Goal: Task Accomplishment & Management: Manage account settings

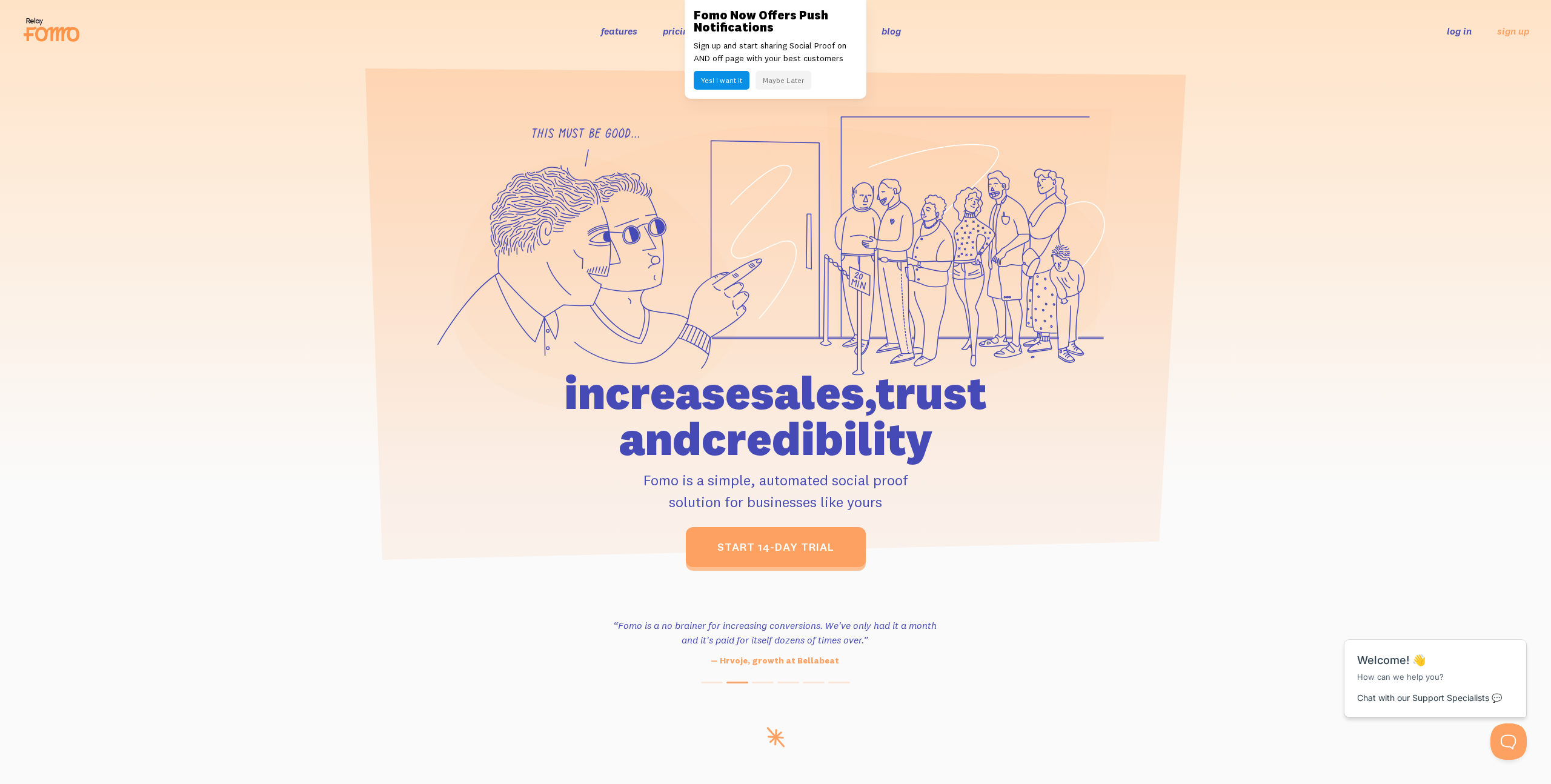
click at [784, 79] on button "Maybe Later" at bounding box center [783, 80] width 56 height 19
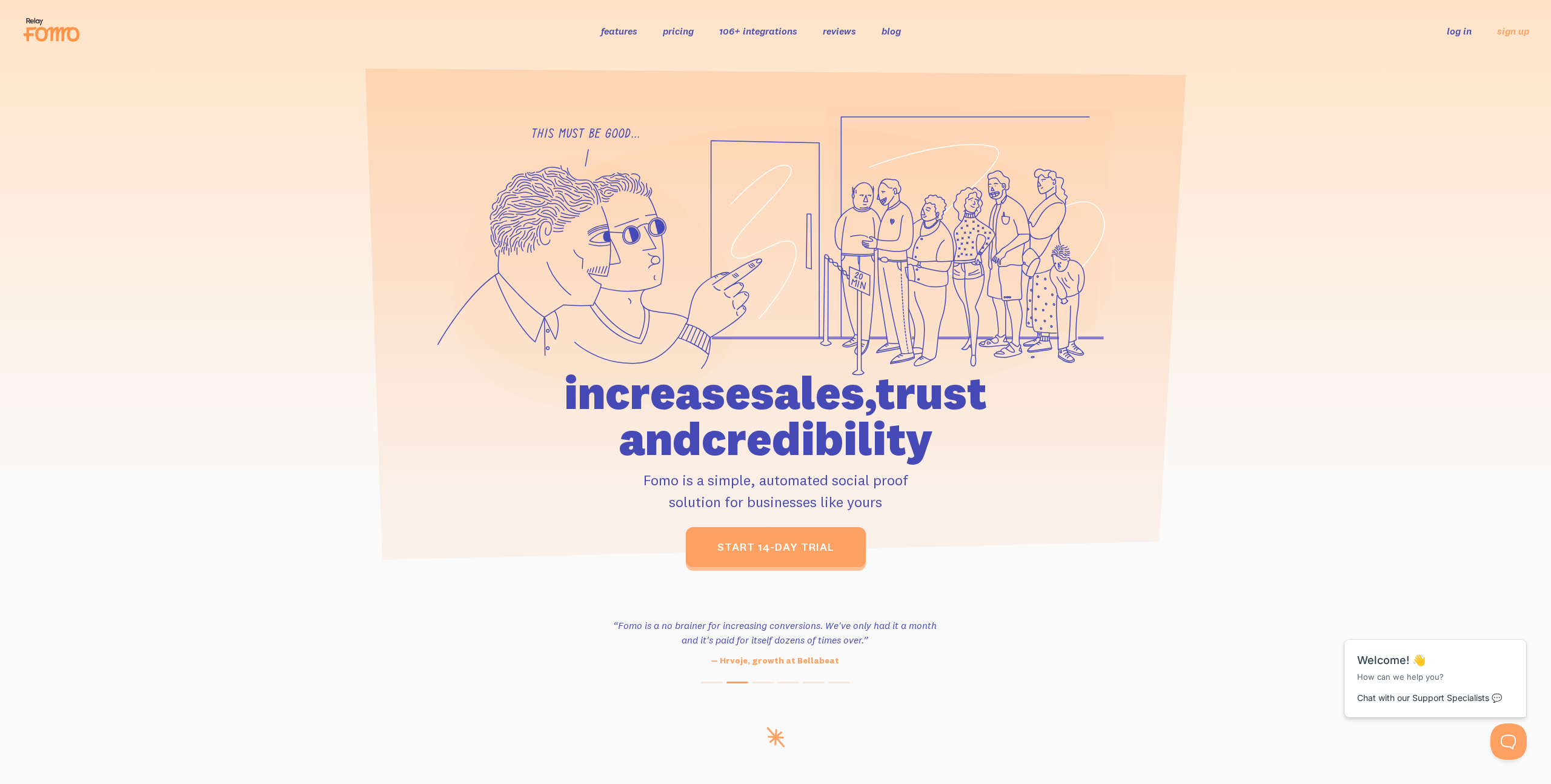
click at [1451, 35] on link "log in" at bounding box center [1459, 31] width 25 height 12
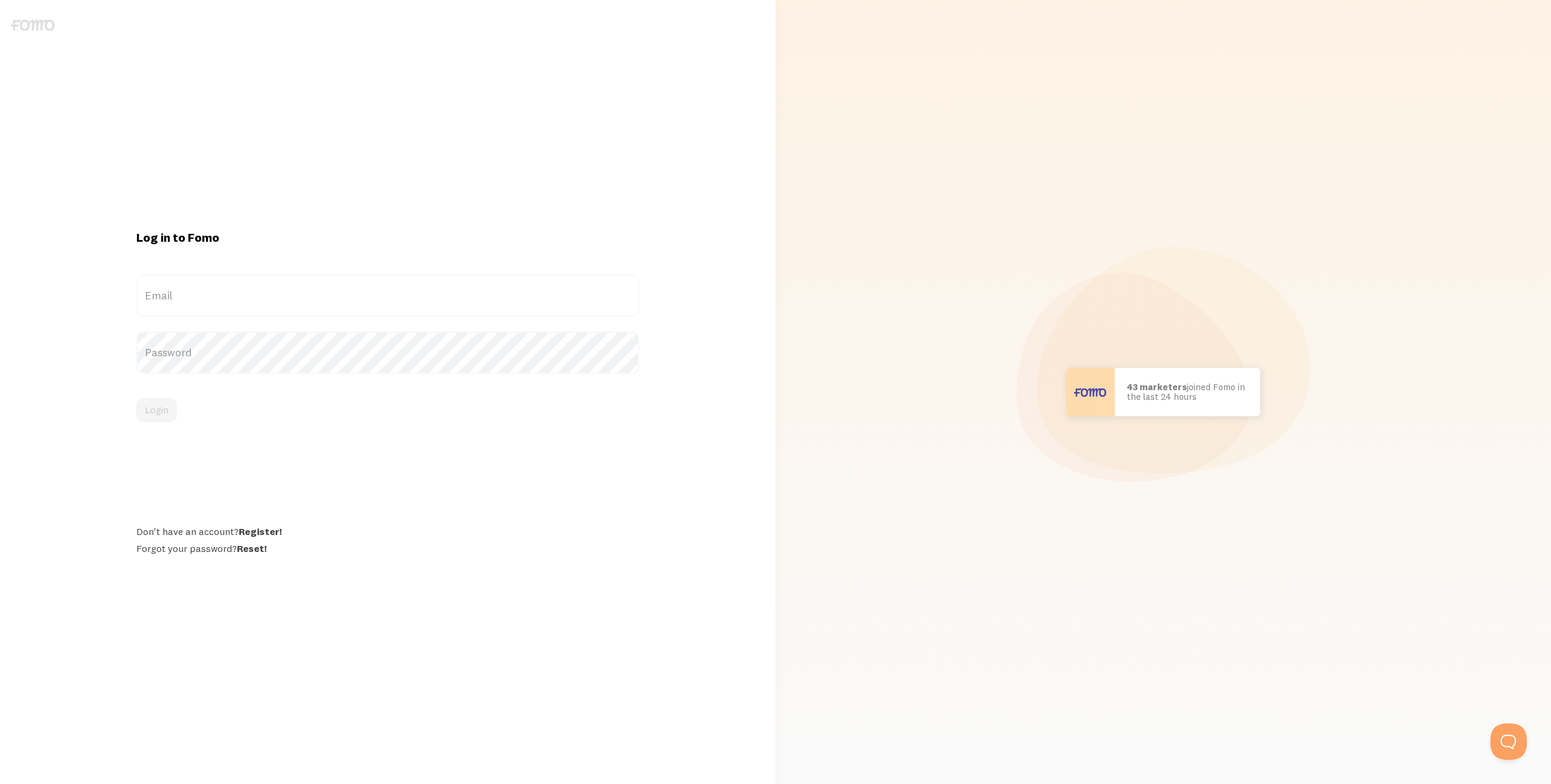
click at [213, 292] on label "Email" at bounding box center [388, 296] width 502 height 42
click at [213, 292] on input "Email" at bounding box center [388, 296] width 502 height 42
paste input "[PERSON_NAME][EMAIL_ADDRESS]"
type input "[PERSON_NAME][EMAIL_ADDRESS]"
click at [217, 351] on label "Password" at bounding box center [388, 353] width 502 height 42
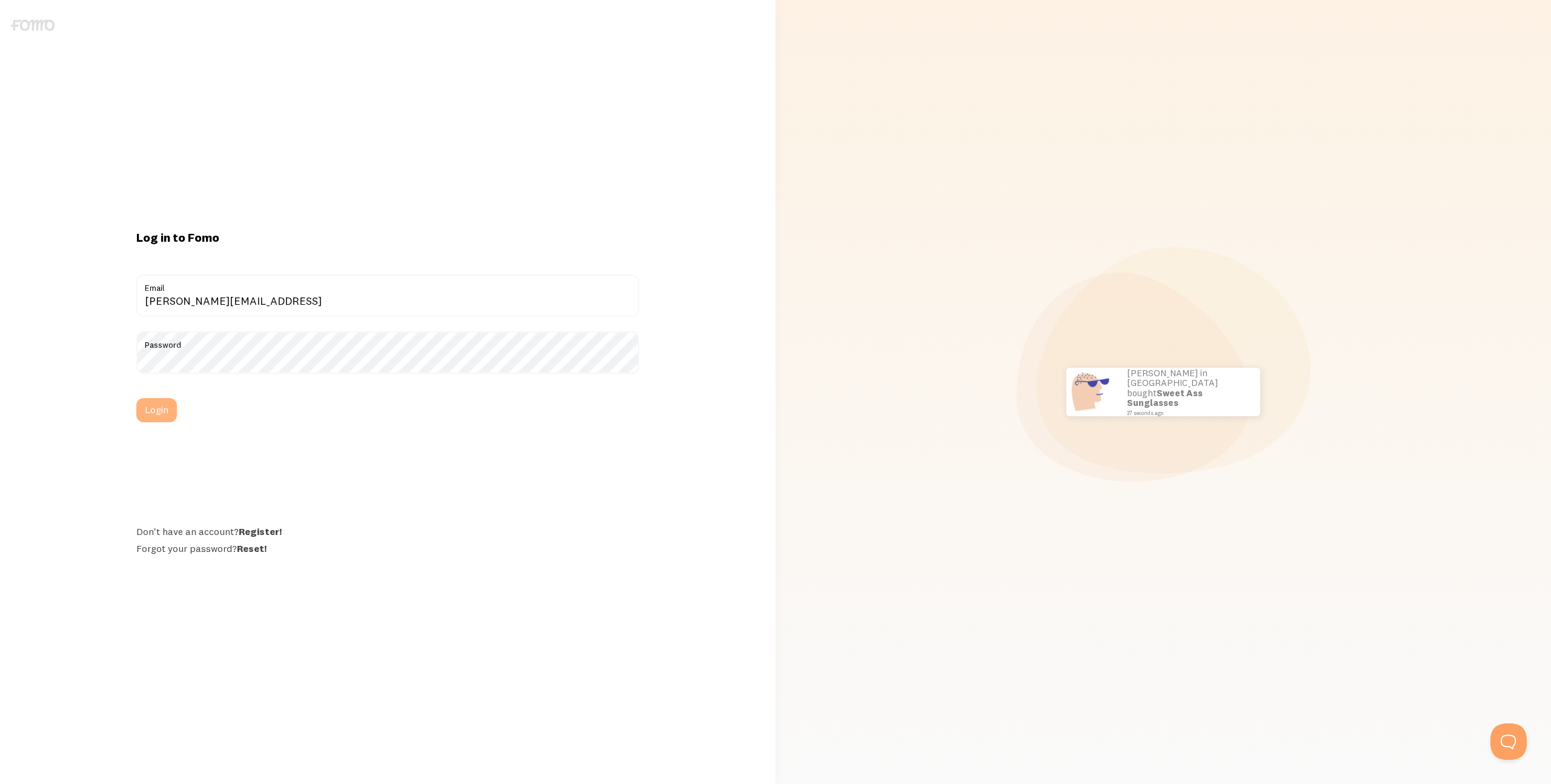
click at [153, 408] on button "Login" at bounding box center [157, 410] width 41 height 24
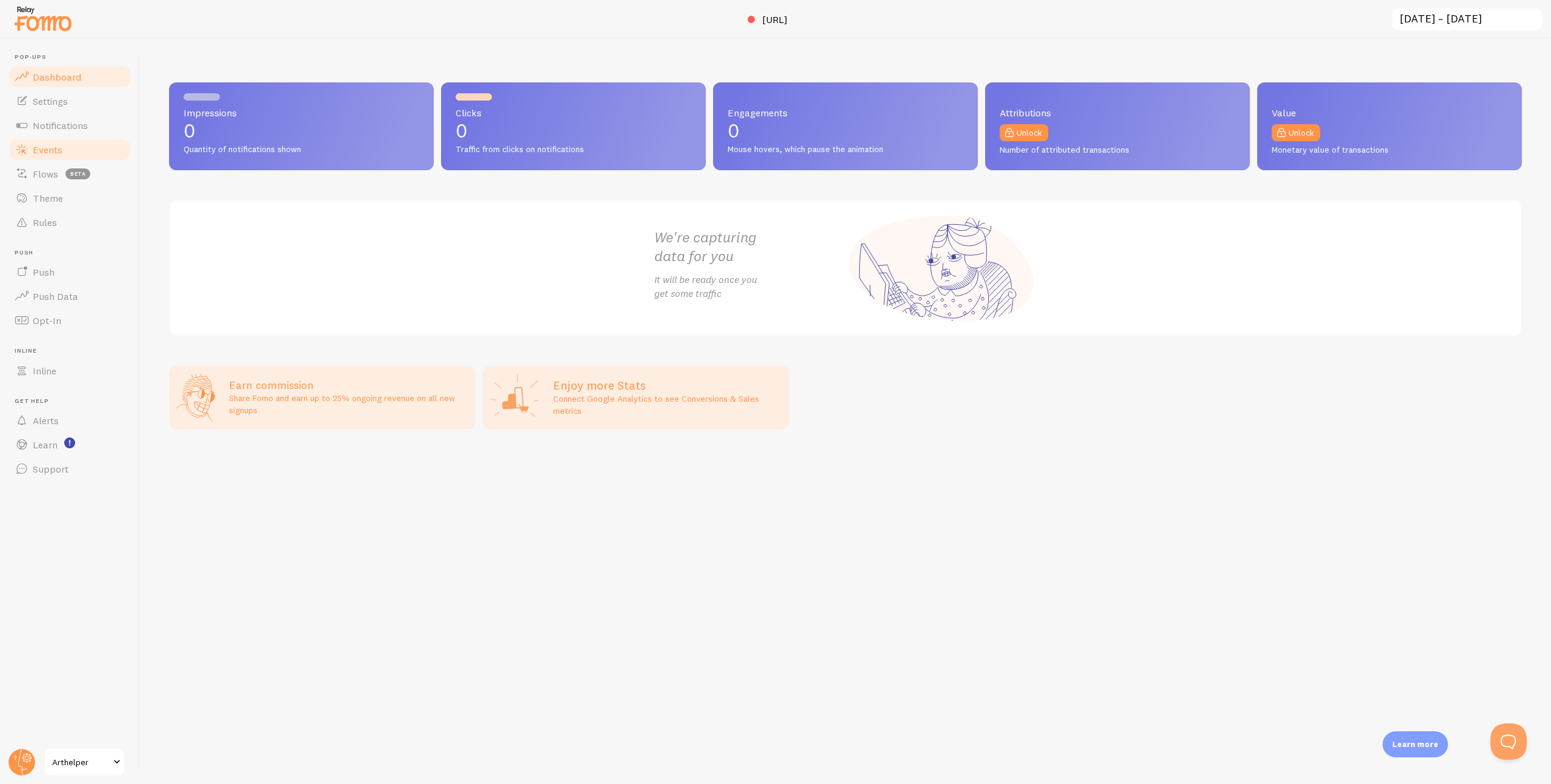
click at [59, 147] on span "Events" at bounding box center [47, 149] width 30 height 12
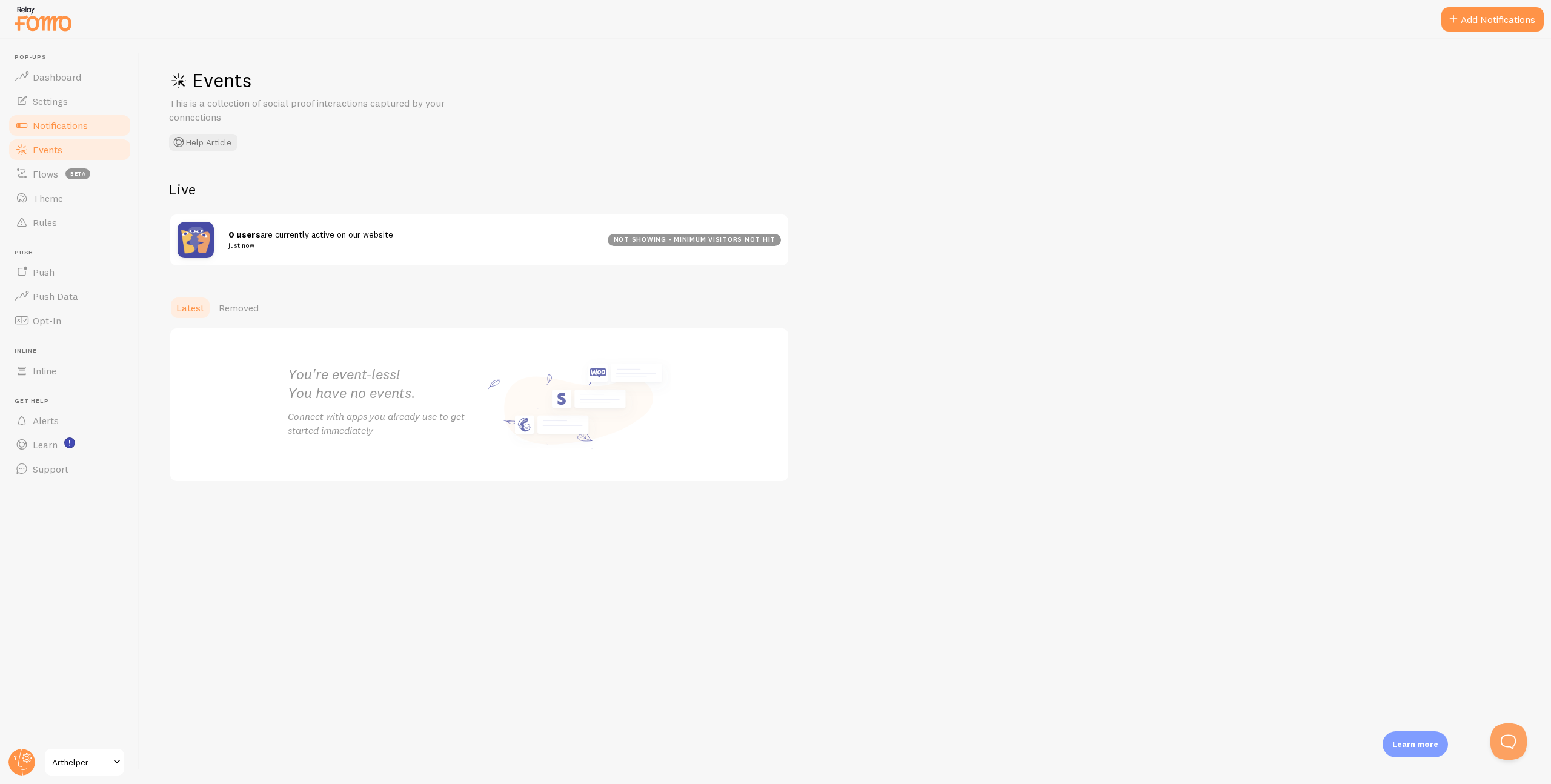
click at [50, 127] on span "Notifications" at bounding box center [60, 125] width 55 height 12
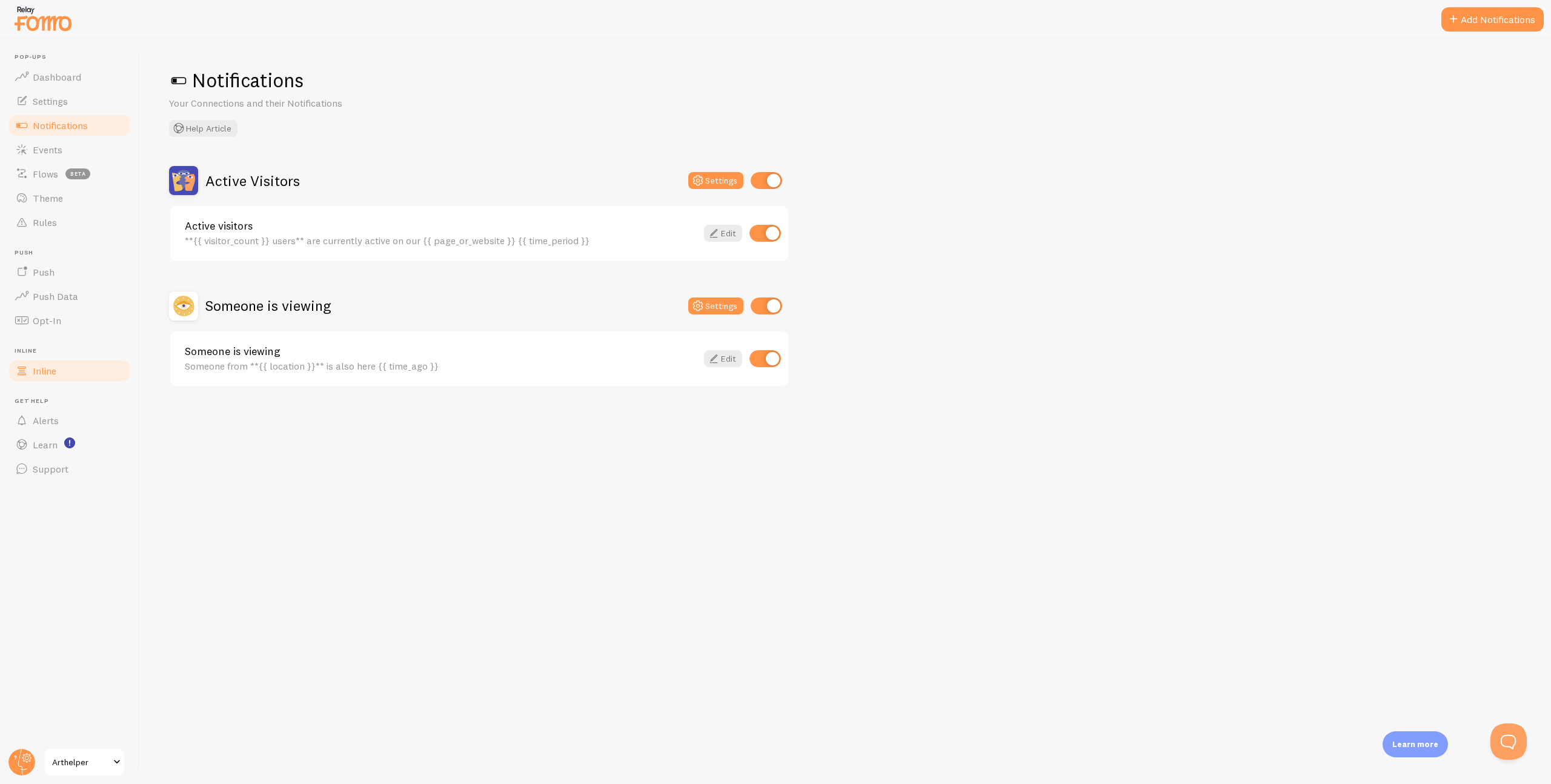
click at [59, 373] on link "Inline" at bounding box center [70, 370] width 125 height 24
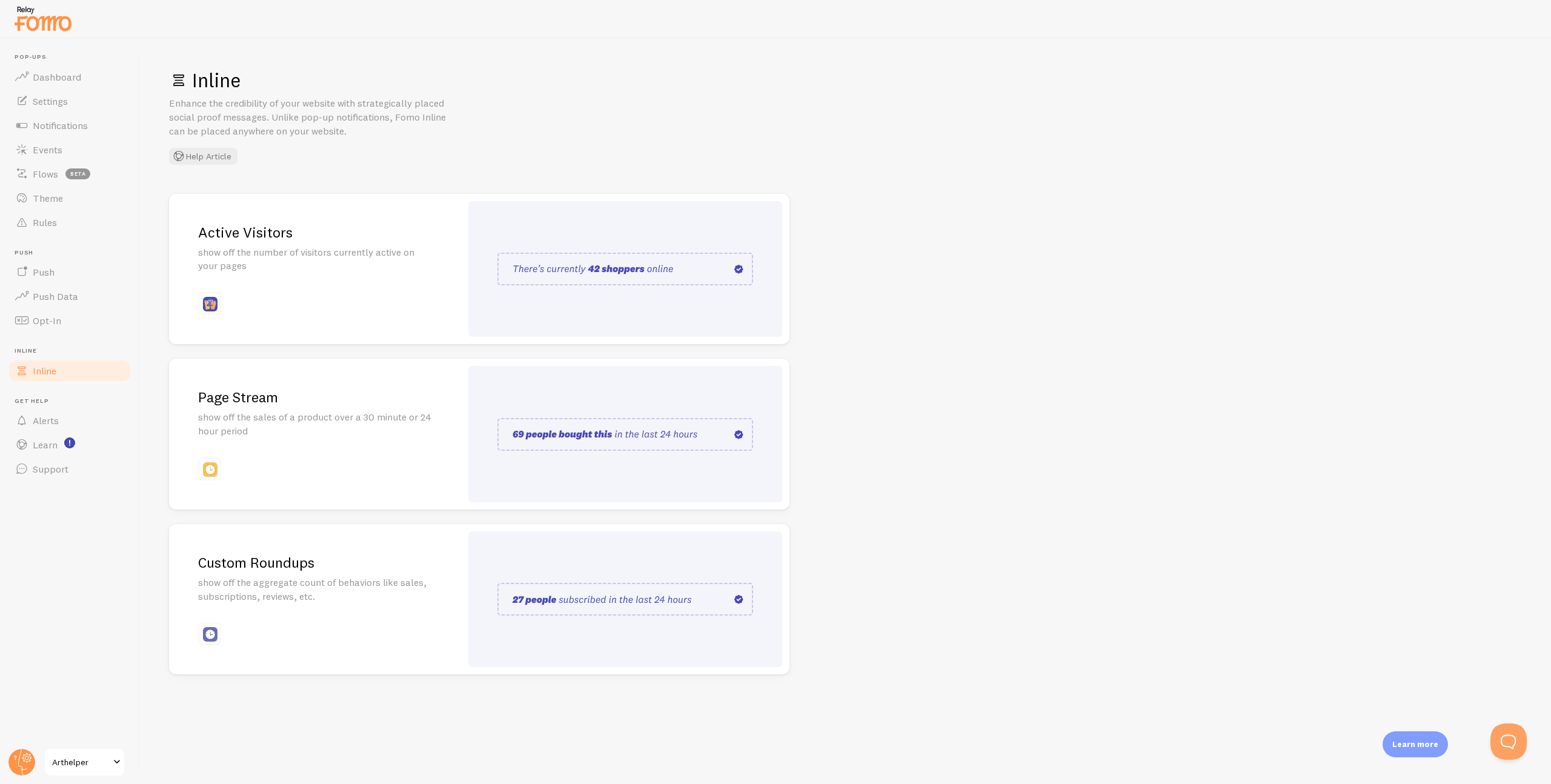
click at [642, 600] on img at bounding box center [625, 599] width 256 height 32
click at [54, 155] on span "Events" at bounding box center [47, 149] width 30 height 12
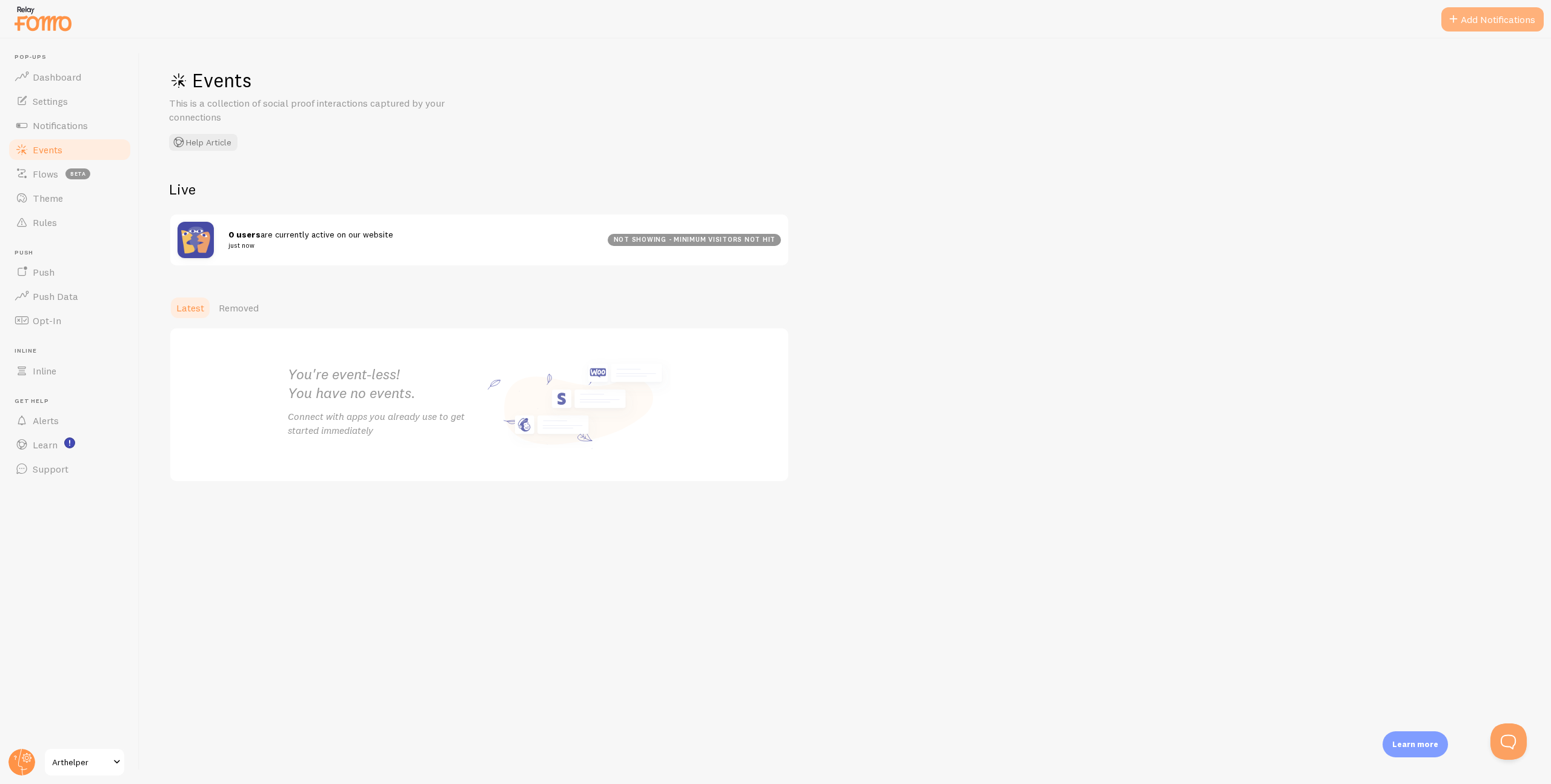
click at [1467, 18] on button "Add Notifications" at bounding box center [1492, 19] width 102 height 24
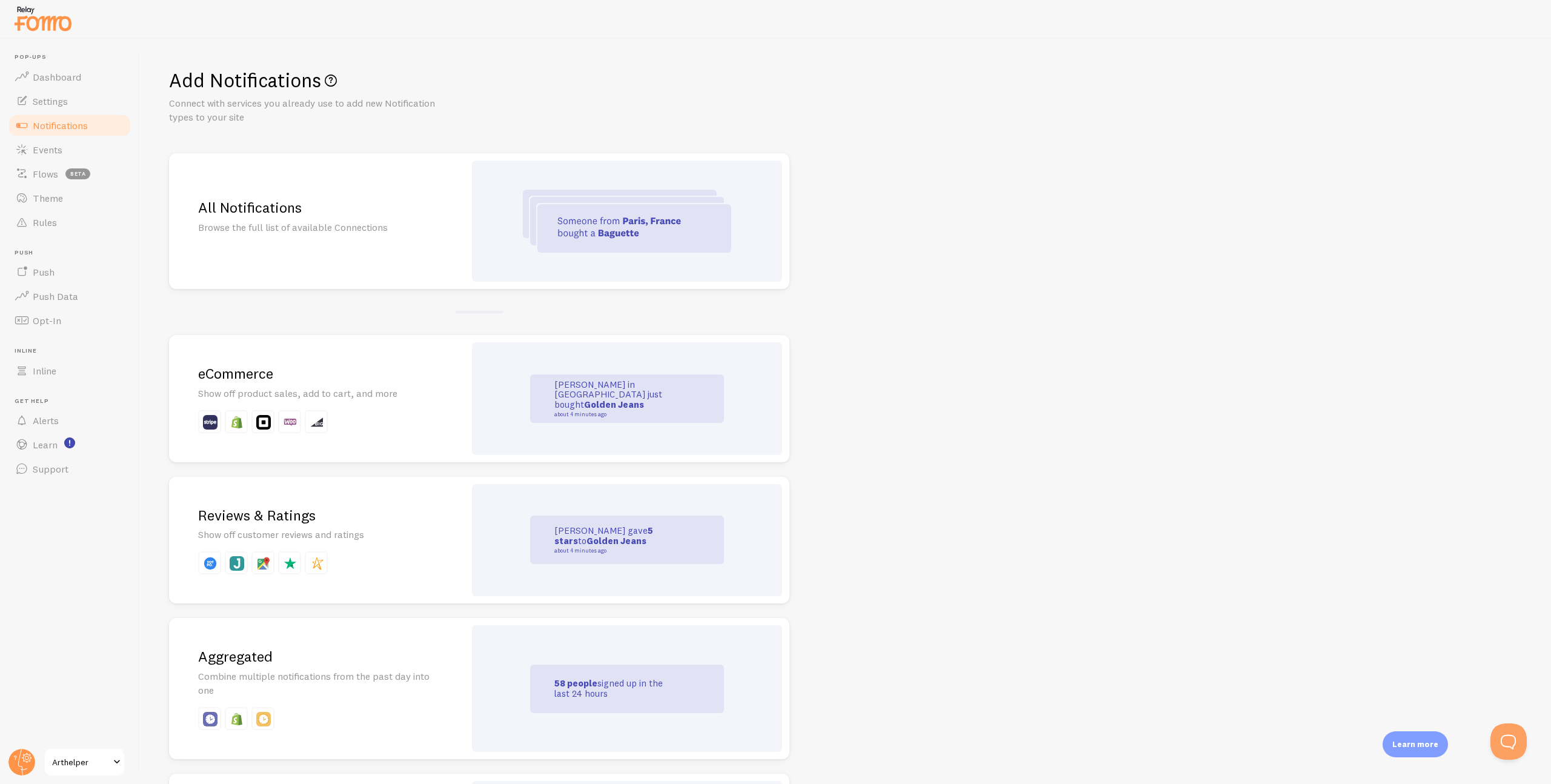
click at [422, 225] on p "Browse the full list of available Connections" at bounding box center [317, 227] width 237 height 14
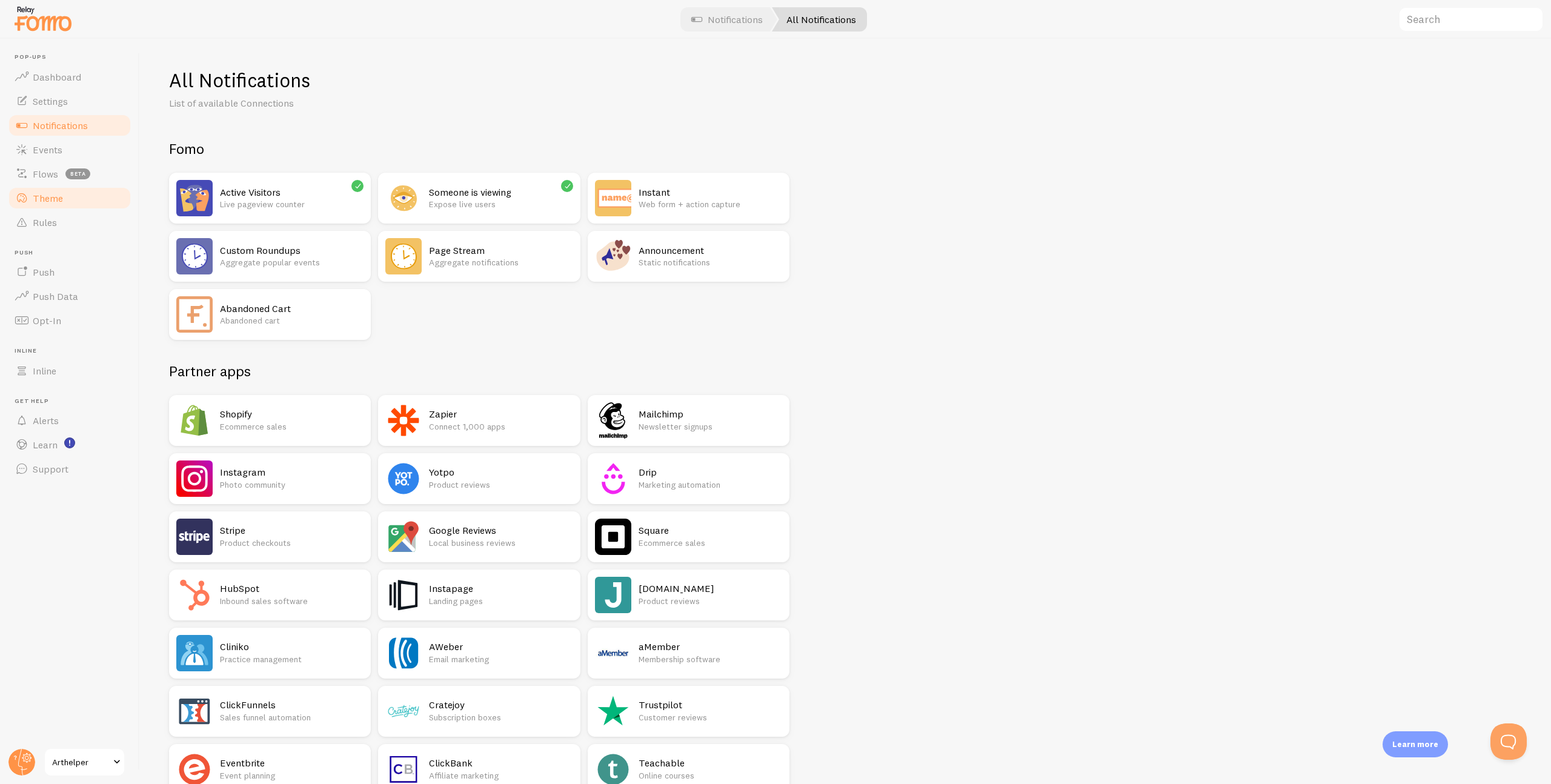
click at [51, 197] on span "Theme" at bounding box center [47, 197] width 30 height 12
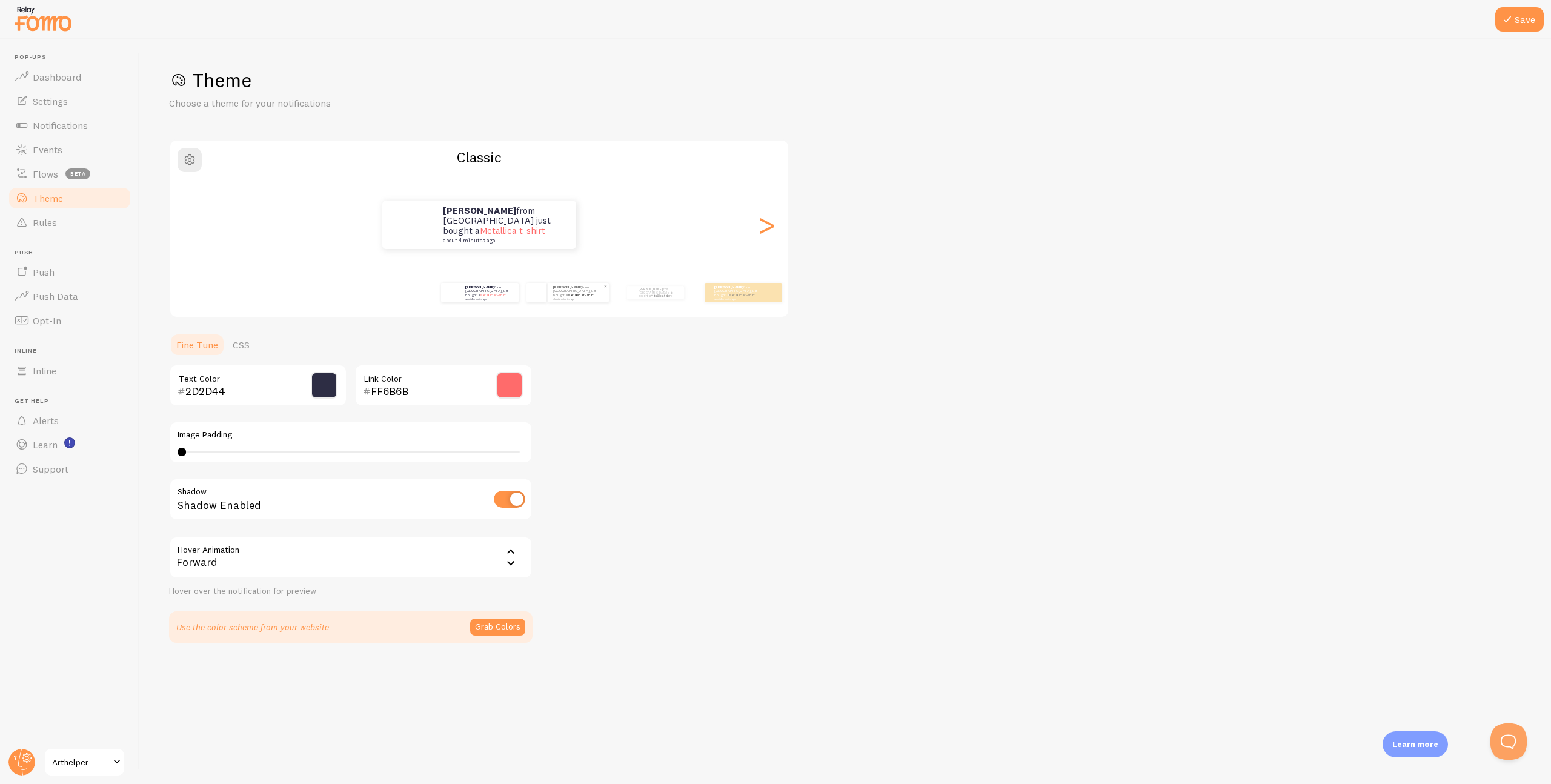
click at [560, 298] on div "Patrick from United States just bought a Metallica t-shirt about 4 minutes ago" at bounding box center [579, 292] width 61 height 19
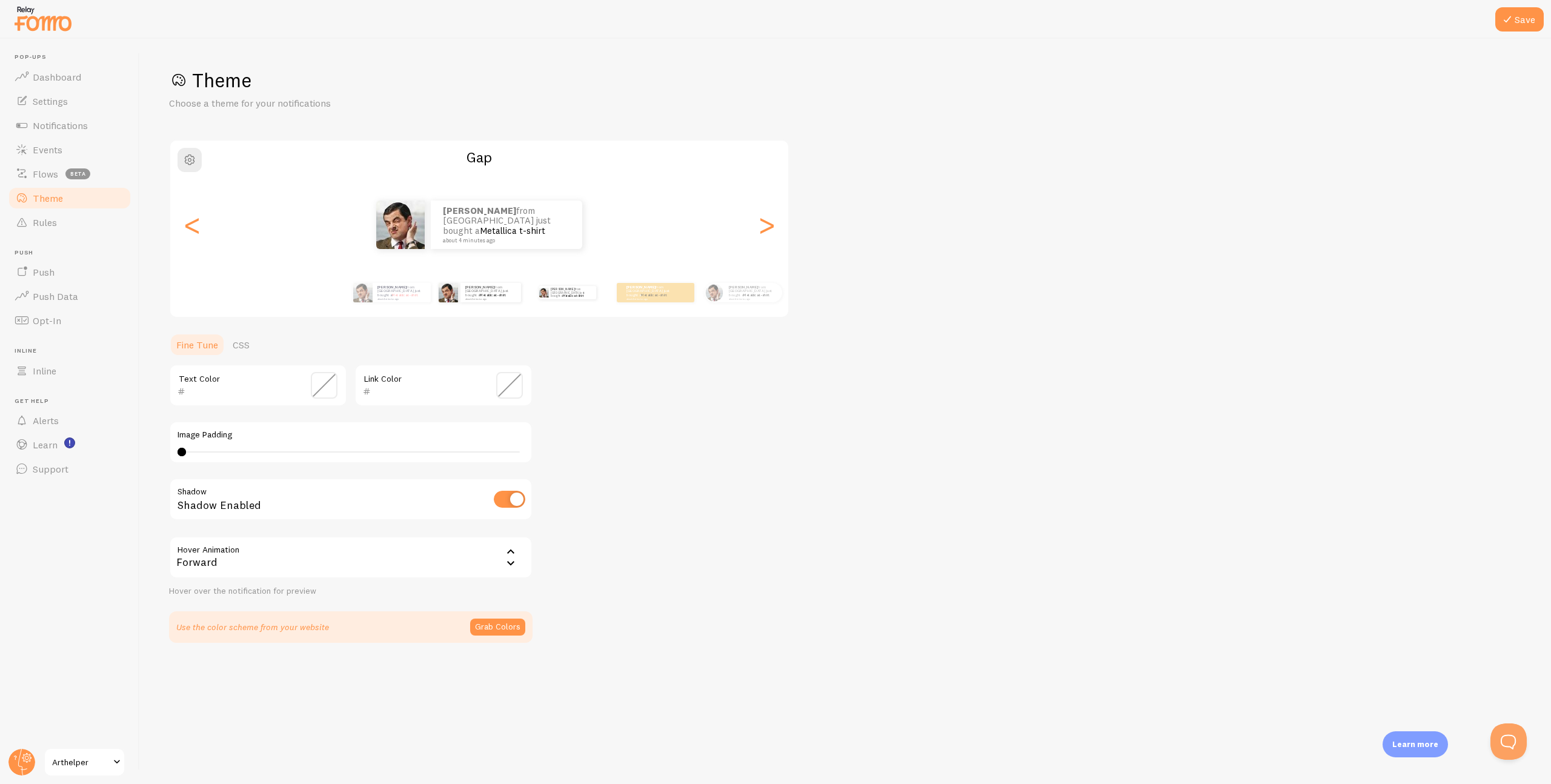
click at [563, 304] on div "Patrick from United States just bought a Metallica t-shirt about 4 minutes ago" at bounding box center [567, 292] width 78 height 34
click at [571, 300] on div "Patrick from United States just bought a Metallica t-shirt about 4 minutes ago" at bounding box center [567, 292] width 77 height 19
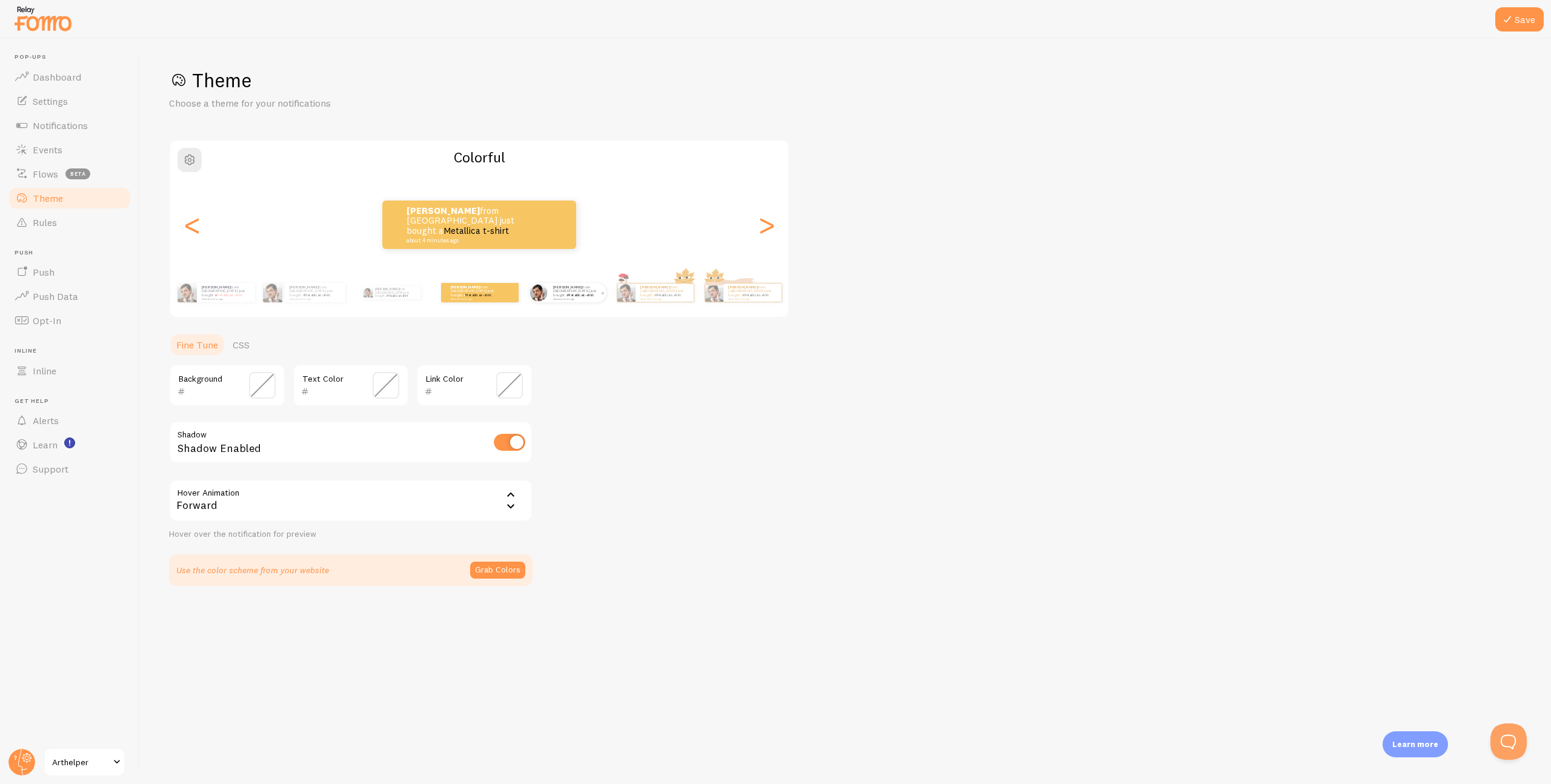
click at [575, 299] on div "Patrick from United States just bought a Metallica t-shirt about 4 minutes ago" at bounding box center [578, 292] width 59 height 19
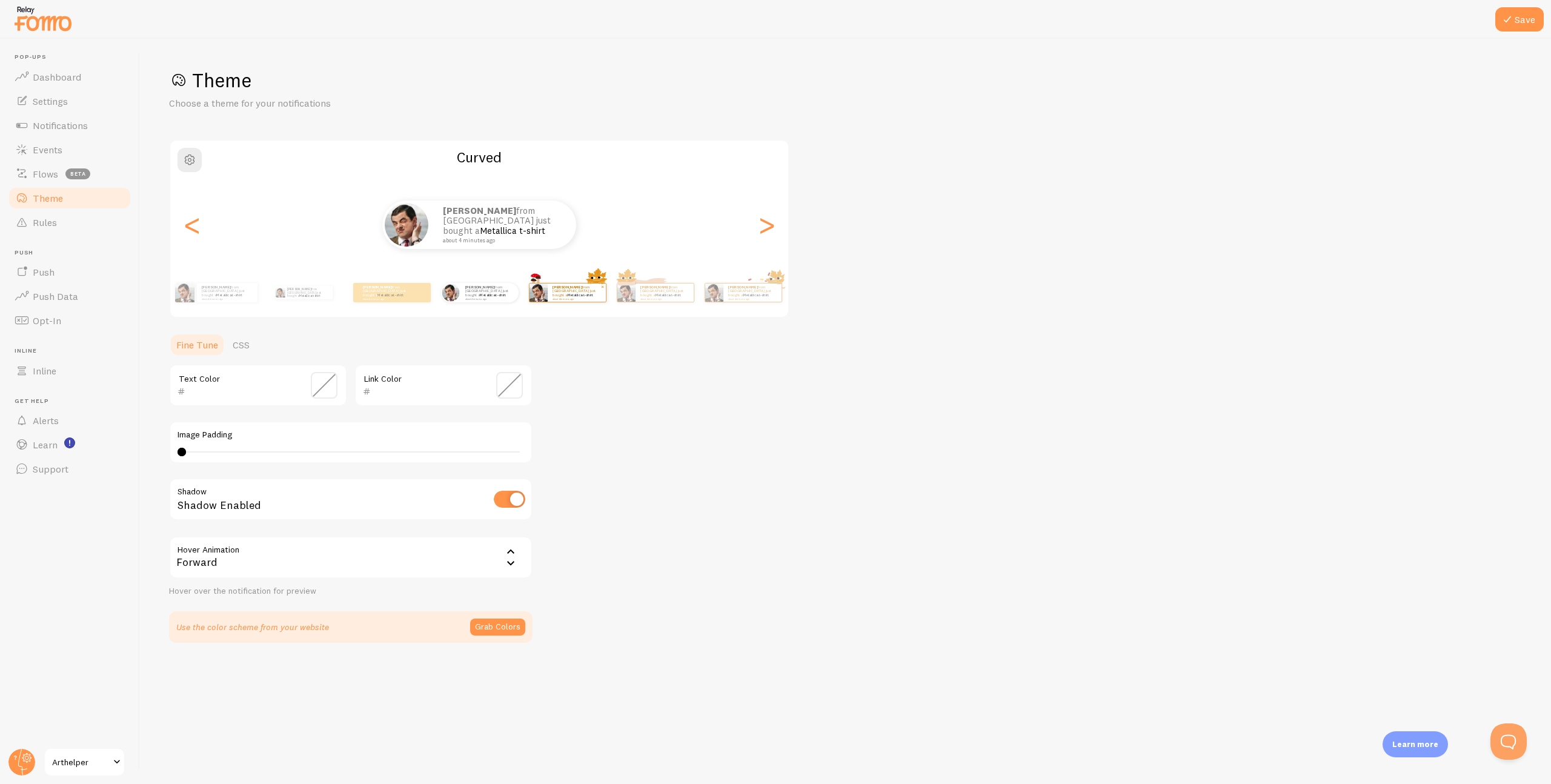
click at [572, 300] on div "Patrick from United States just bought a Metallica t-shirt about 4 minutes ago" at bounding box center [577, 292] width 59 height 18
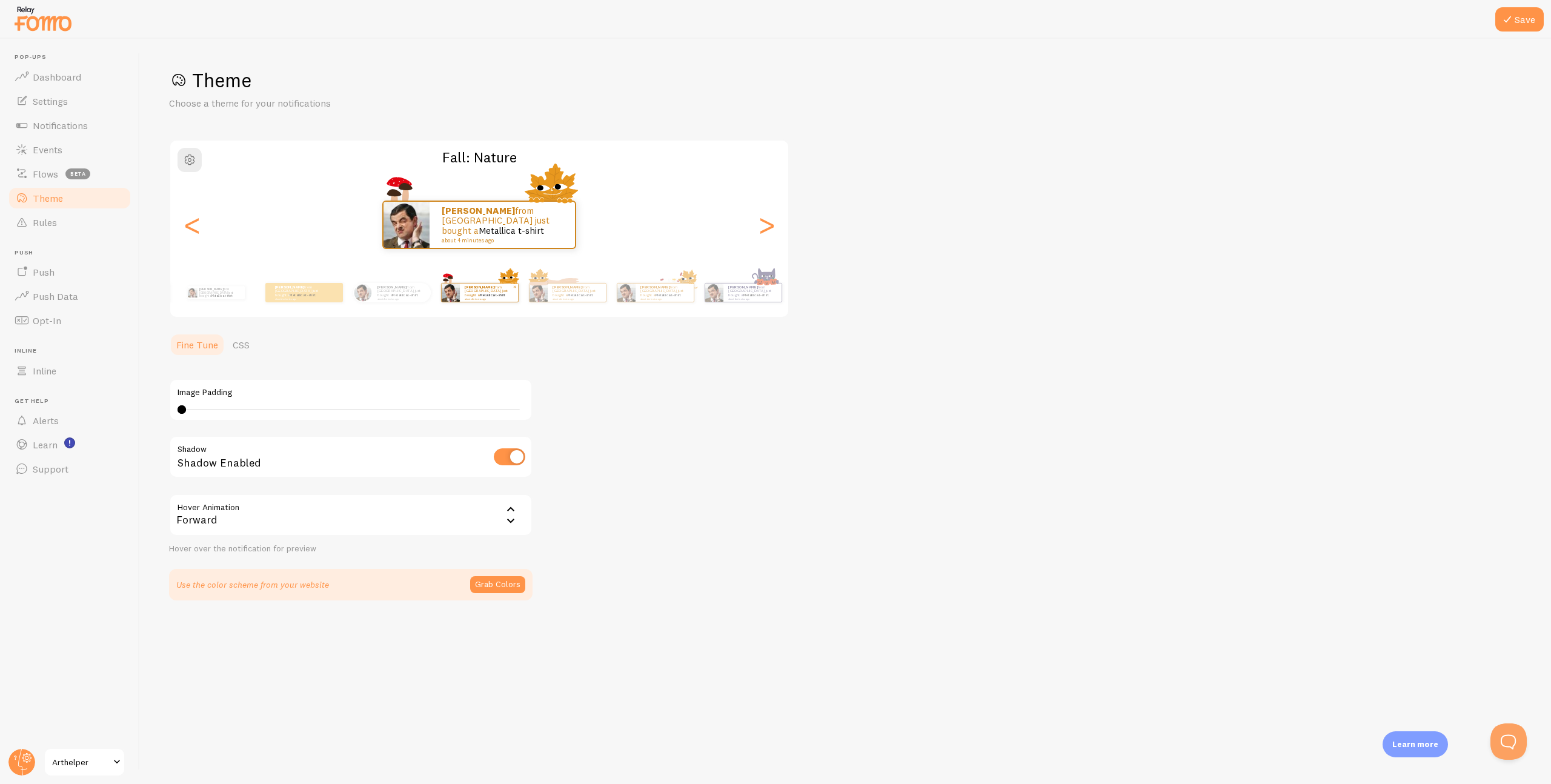
type input "0"
click at [573, 301] on div "Patrick from United States just bought a Metallica t-shirt about 4 minutes ago" at bounding box center [577, 292] width 59 height 18
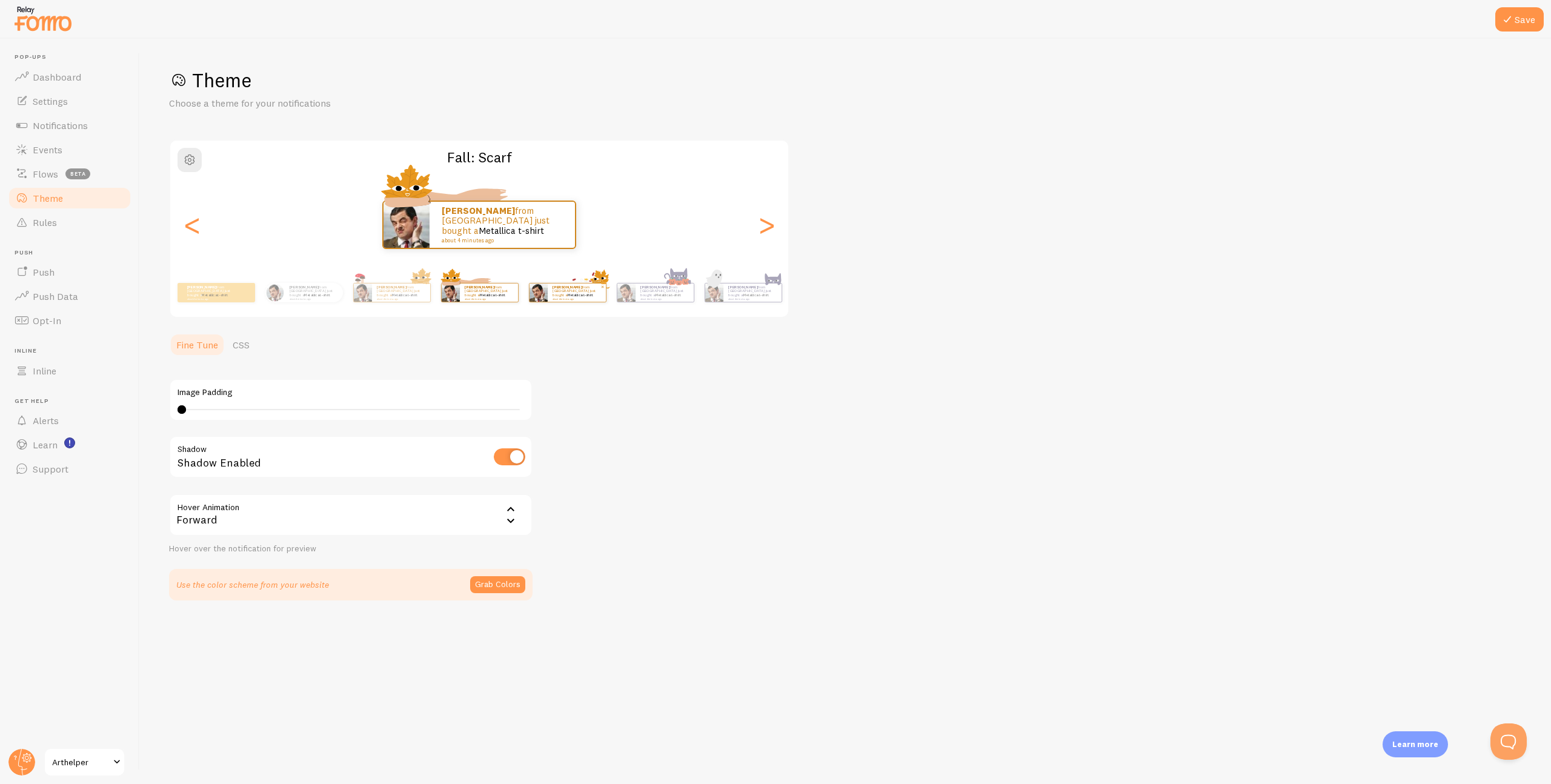
click at [580, 301] on div "Patrick from United States just bought a Metallica t-shirt about 4 minutes ago" at bounding box center [577, 292] width 59 height 18
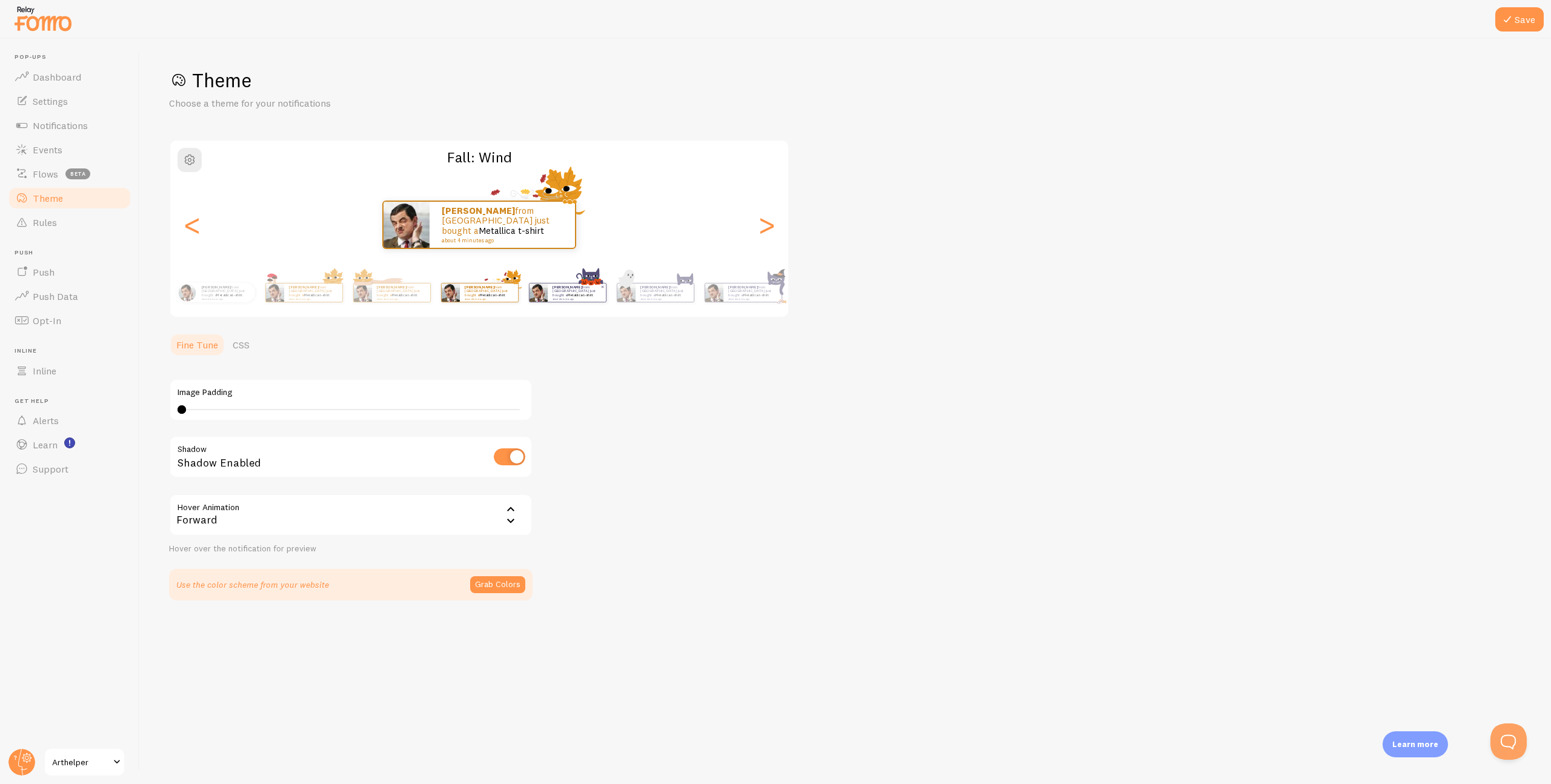
click at [580, 301] on div "Patrick from United States just bought a Metallica t-shirt about 4 minutes ago" at bounding box center [577, 292] width 59 height 18
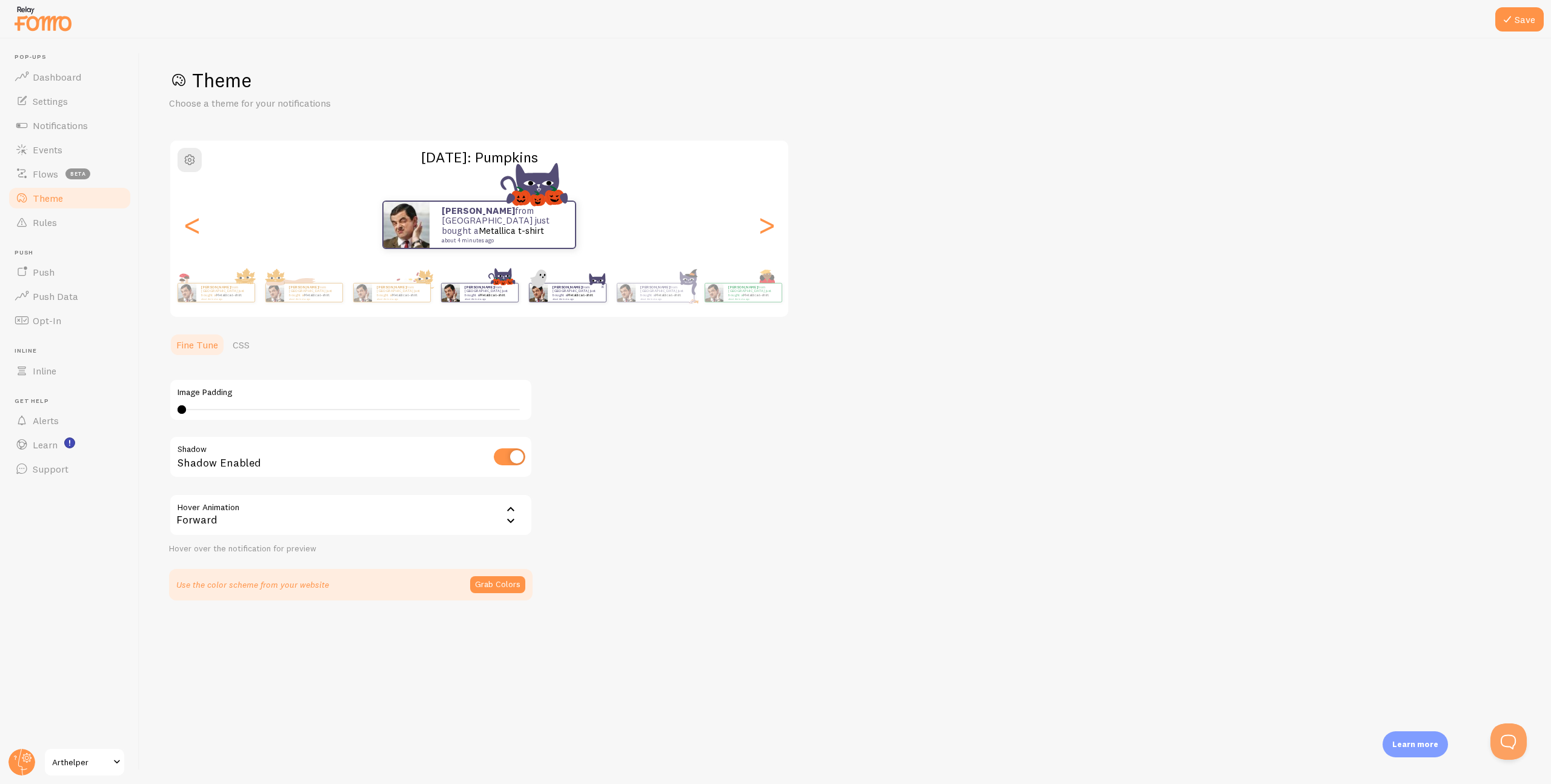
click at [588, 301] on div "Patrick from United States just bought a Metallica t-shirt about 4 minutes ago" at bounding box center [577, 292] width 59 height 18
click at [589, 301] on div "Patrick from United States just bought a Metallica t-shirt about 4 minutes ago" at bounding box center [577, 292] width 59 height 18
click at [591, 301] on div "Patrick from United States just bought a Metallica t-shirt about 4 minutes ago" at bounding box center [567, 292] width 77 height 19
click at [596, 301] on div "Patrick from United States just bought a Metallica t-shirt about 4 minutes ago" at bounding box center [567, 292] width 77 height 19
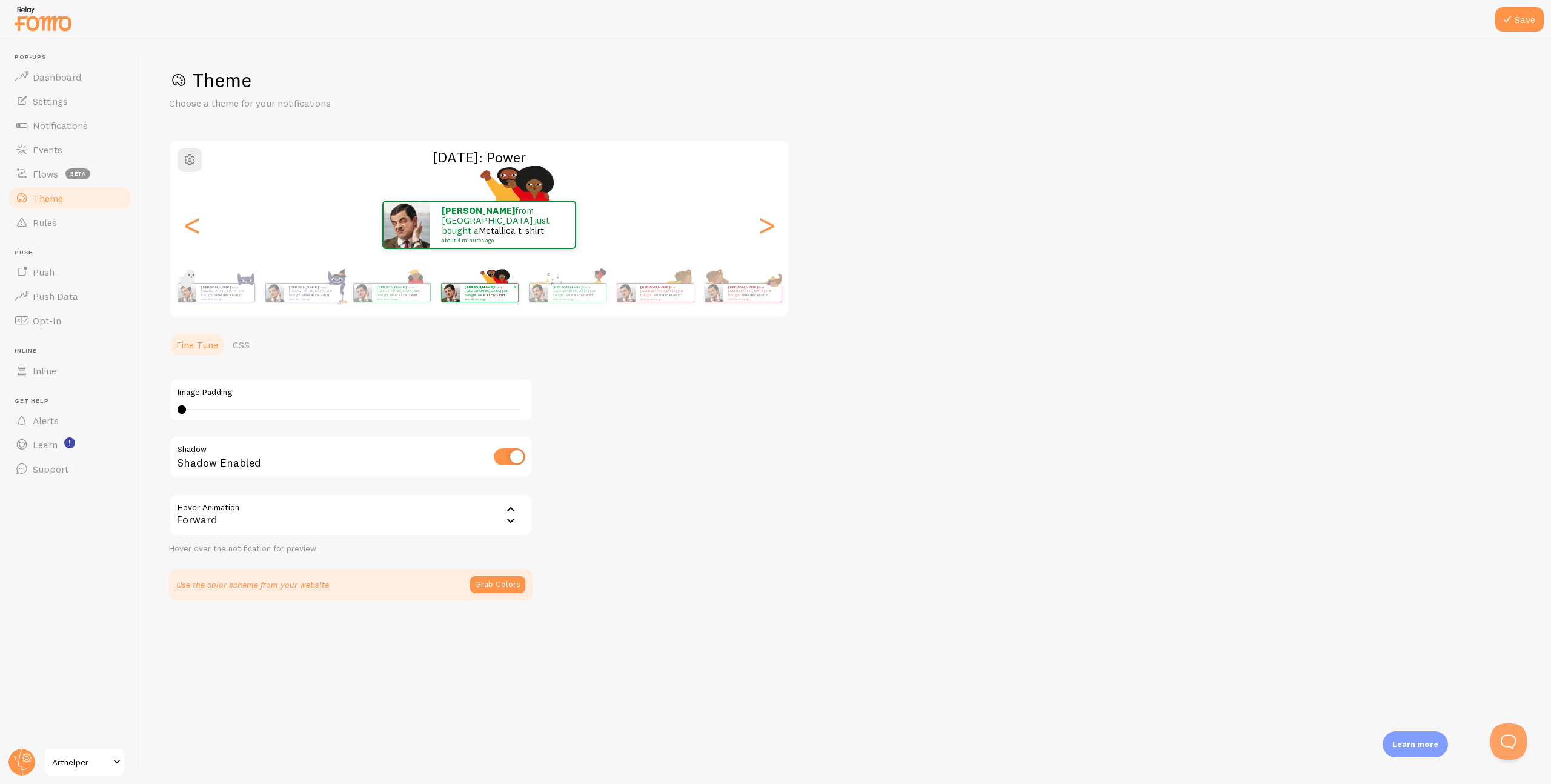
click at [596, 301] on div "Patrick from United States just bought a Metallica t-shirt about 4 minutes ago" at bounding box center [567, 292] width 77 height 19
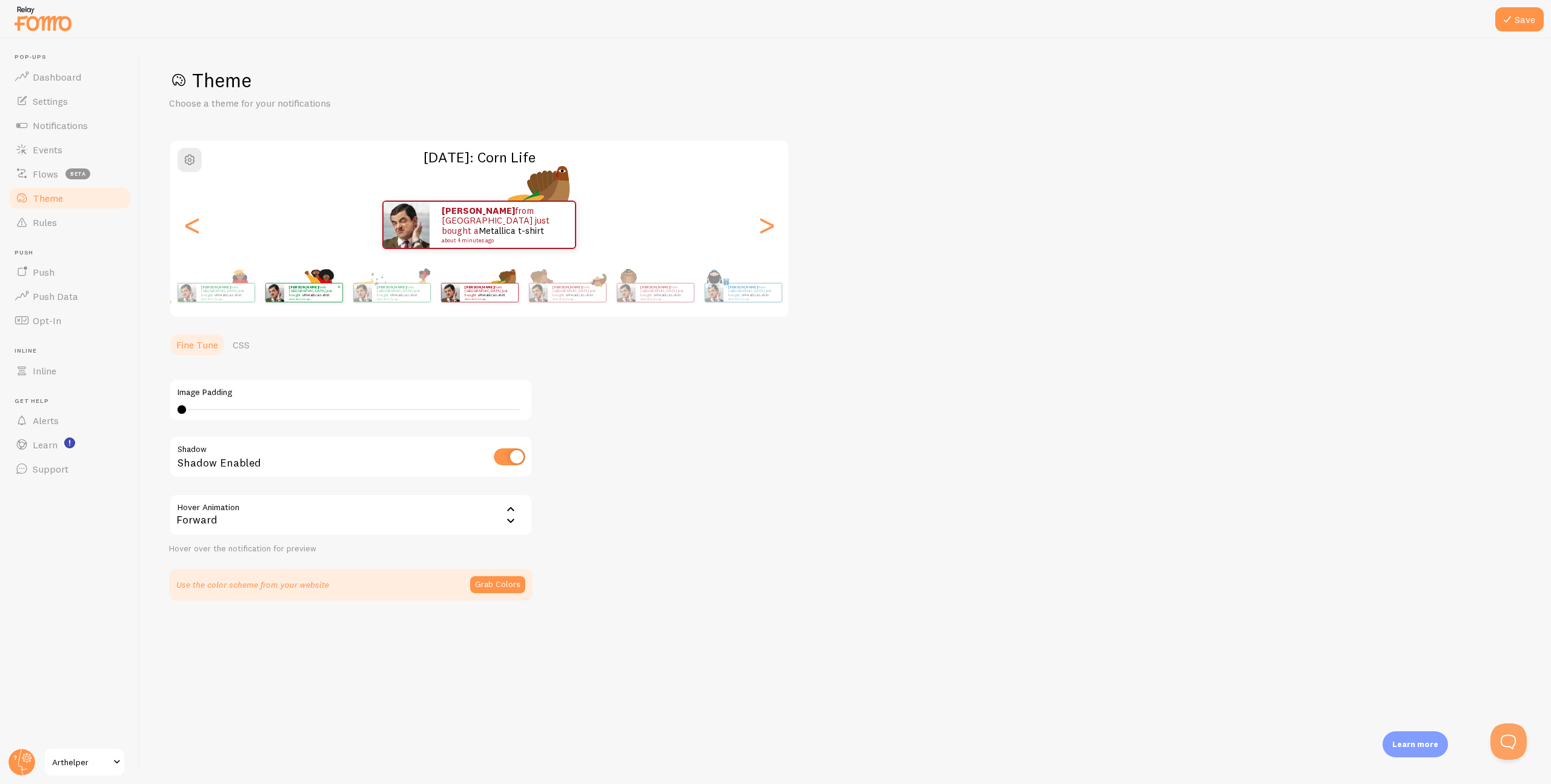
click at [596, 301] on div "Patrick from United States just bought a Metallica t-shirt about 4 minutes ago" at bounding box center [567, 292] width 77 height 19
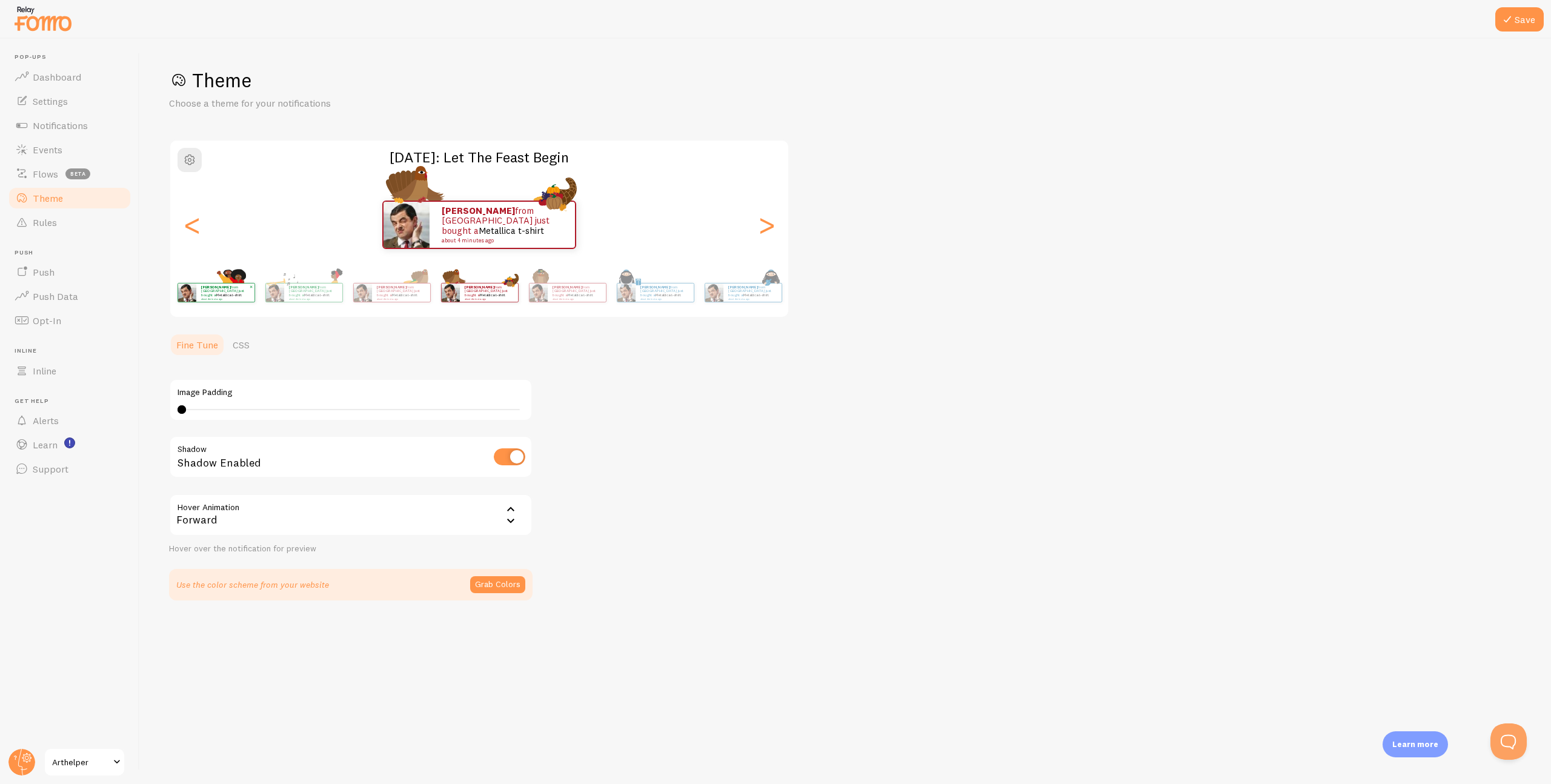
click at [596, 301] on div "Patrick from United States just bought a Metallica t-shirt about 4 minutes ago" at bounding box center [567, 292] width 77 height 19
click at [185, 227] on div "<" at bounding box center [192, 224] width 15 height 87
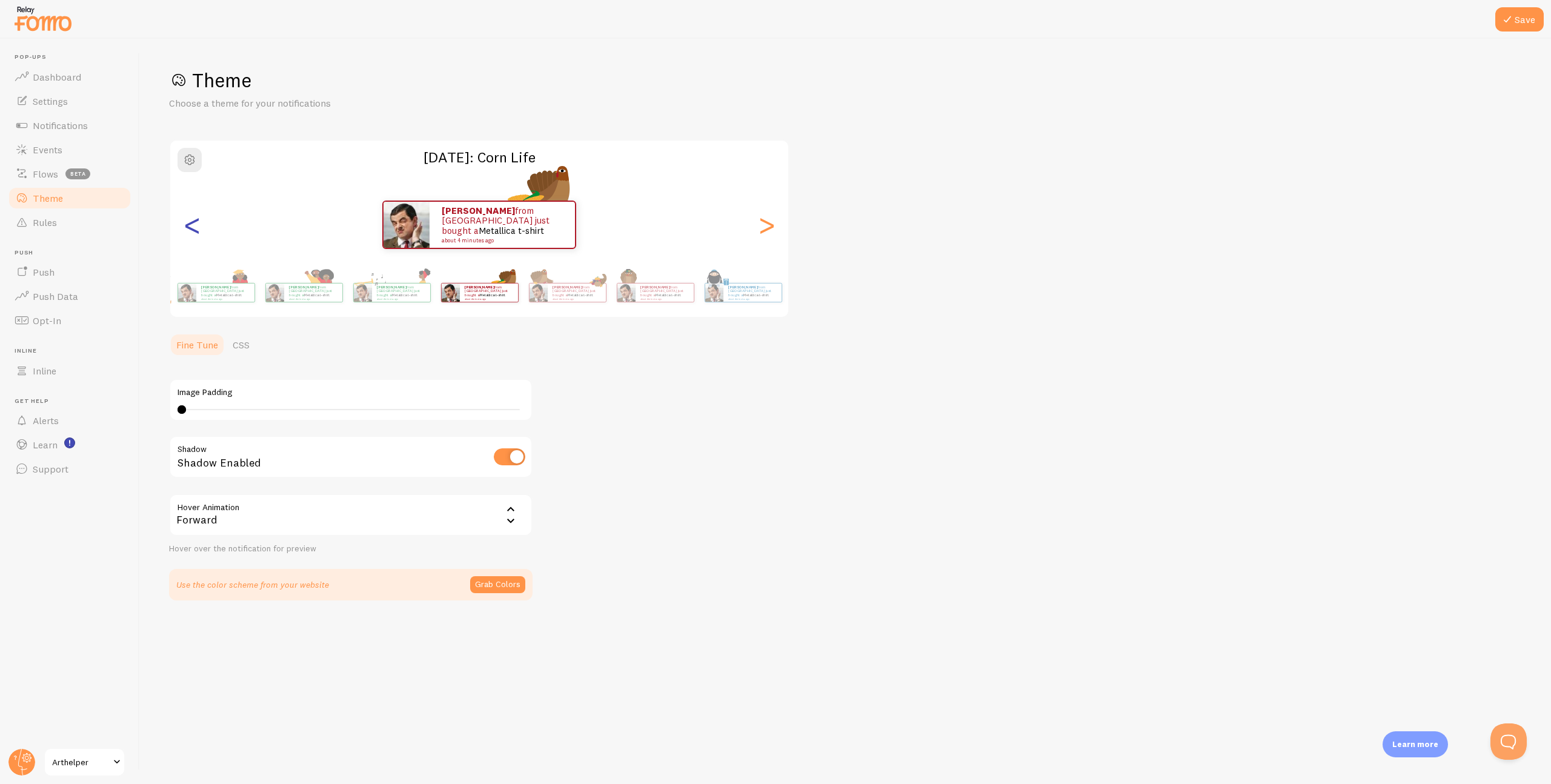
click at [185, 227] on div "<" at bounding box center [192, 224] width 15 height 87
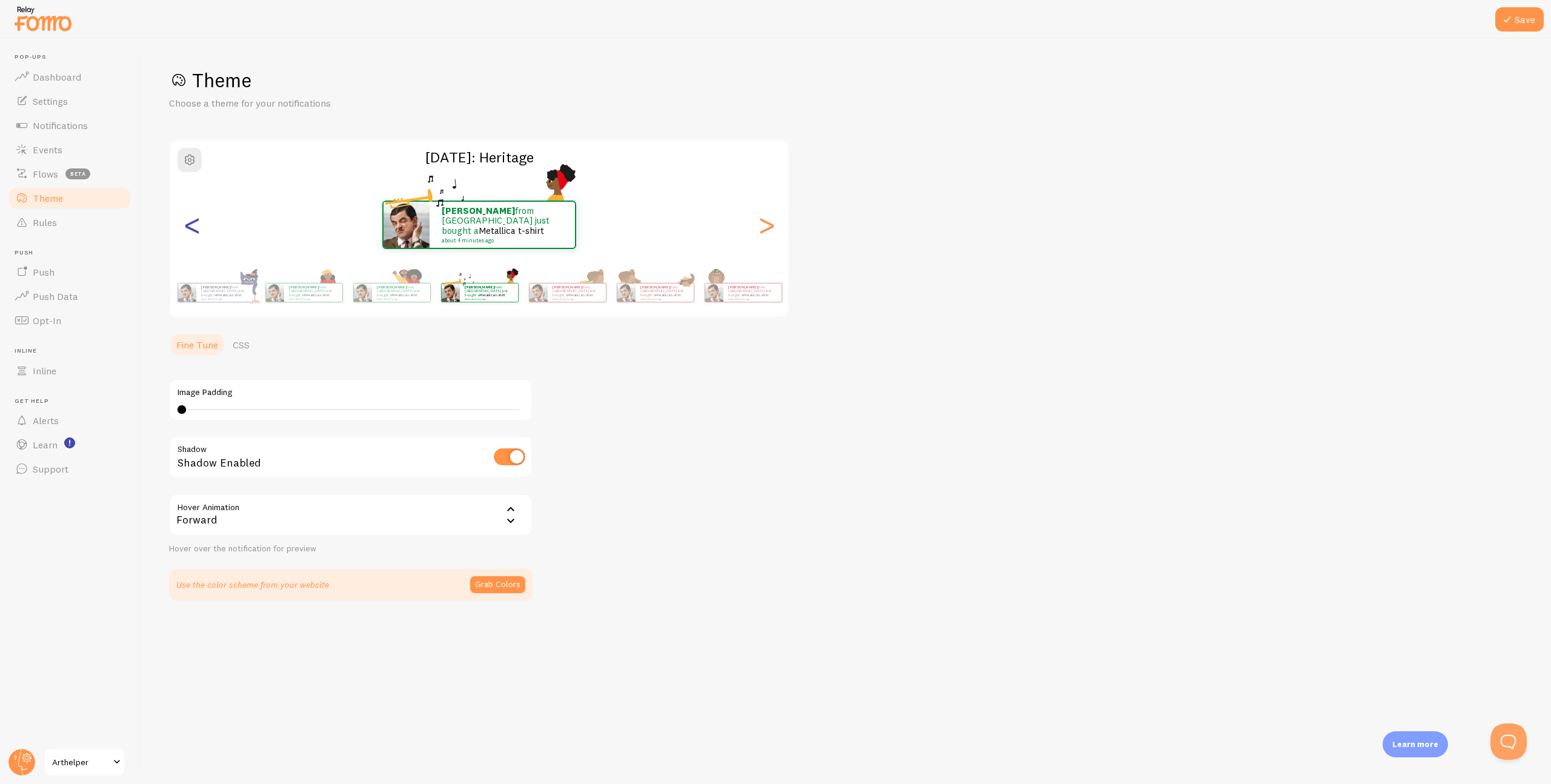
click at [185, 227] on div "<" at bounding box center [192, 224] width 15 height 87
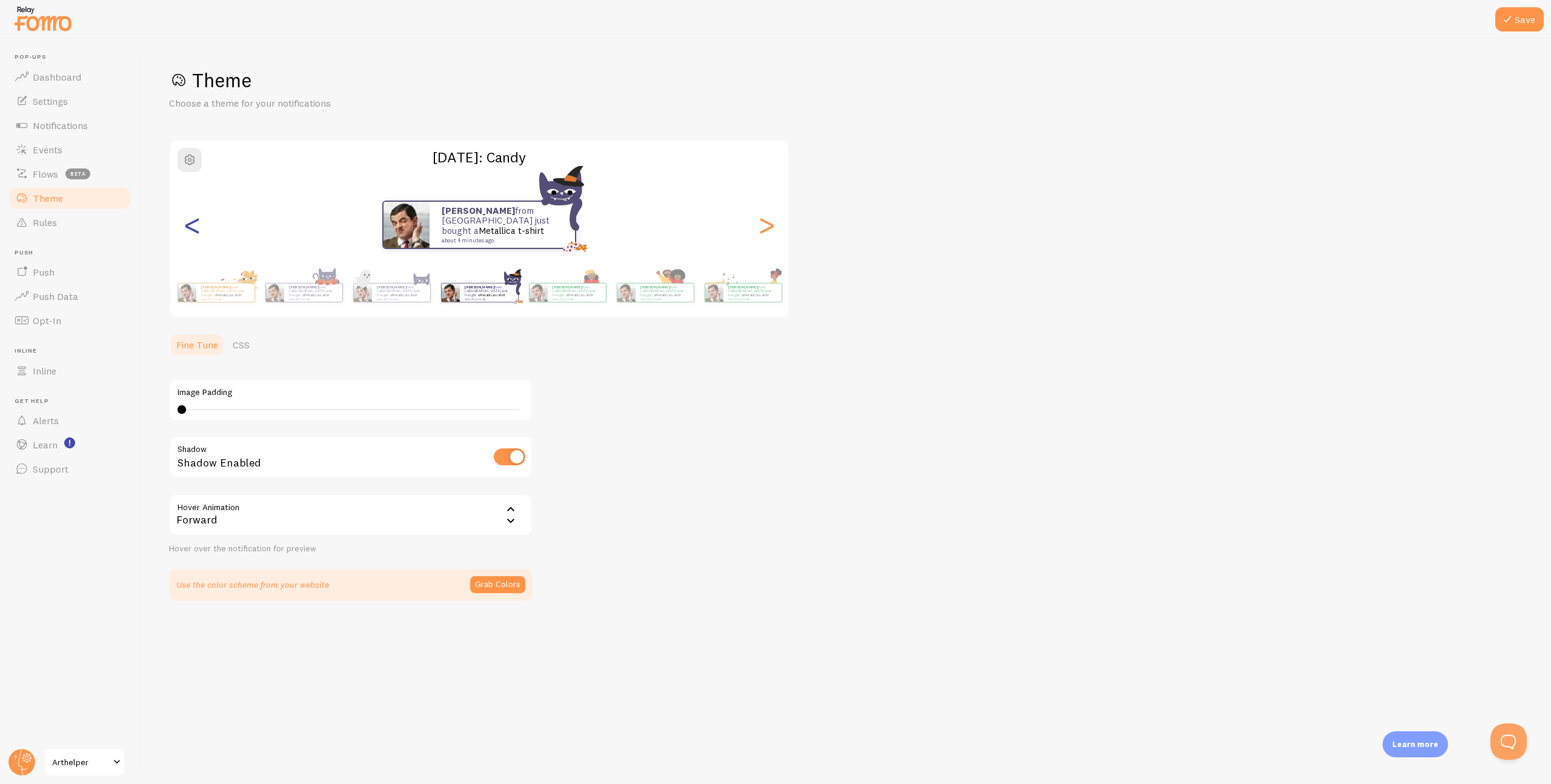
click at [185, 227] on div "<" at bounding box center [192, 224] width 15 height 87
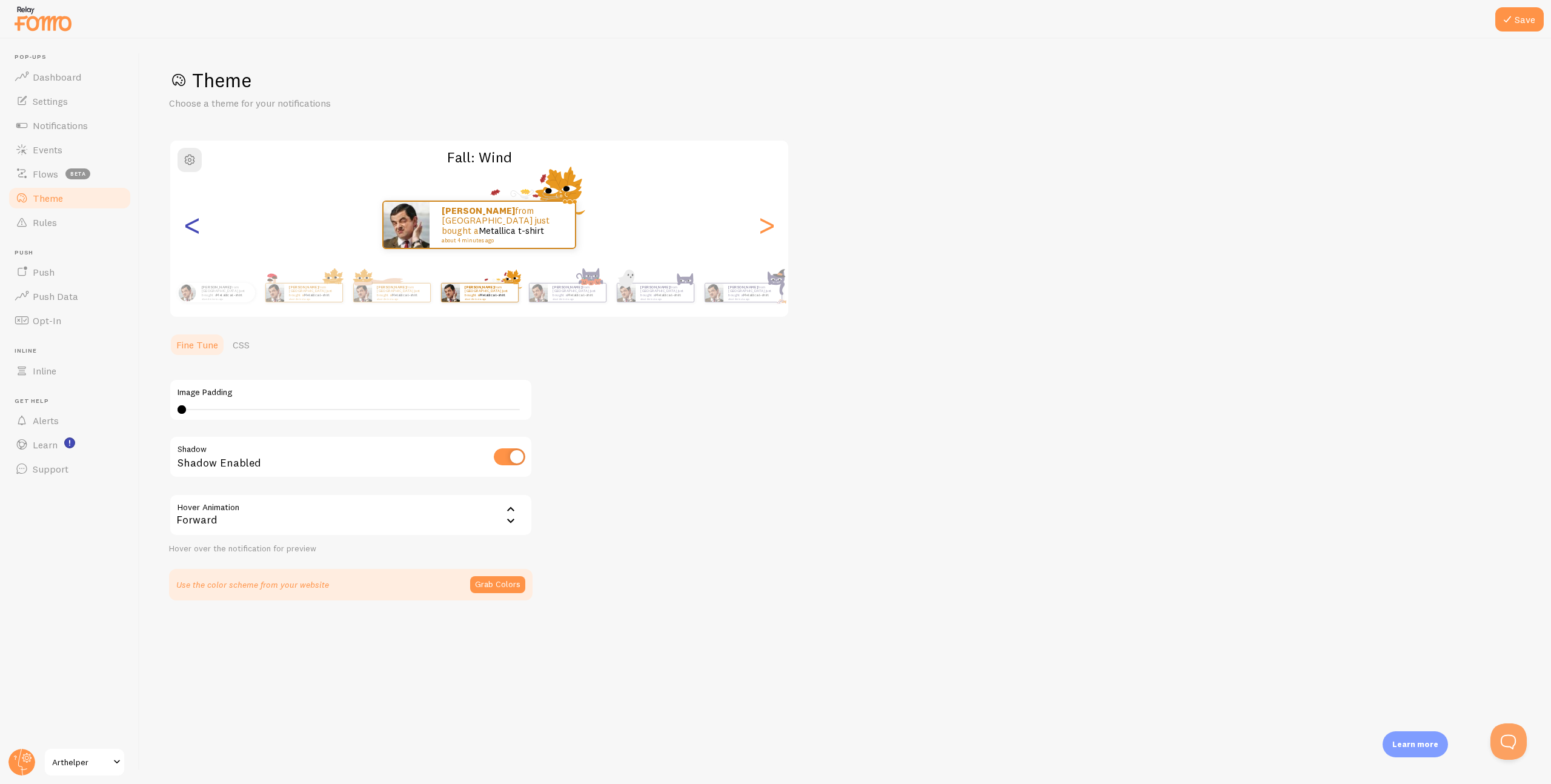
click at [185, 227] on div "<" at bounding box center [192, 224] width 15 height 87
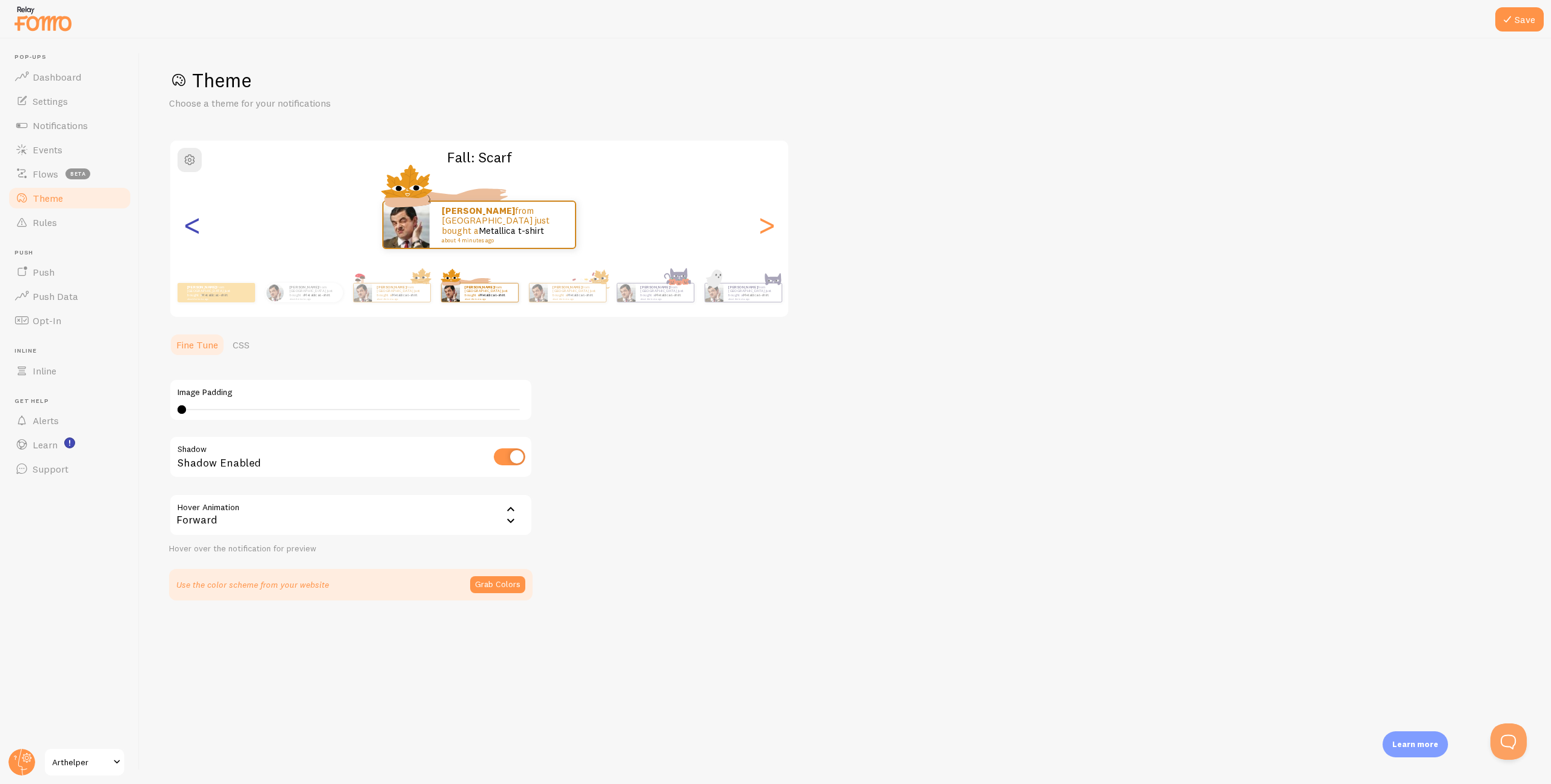
click at [185, 227] on div "<" at bounding box center [192, 224] width 15 height 87
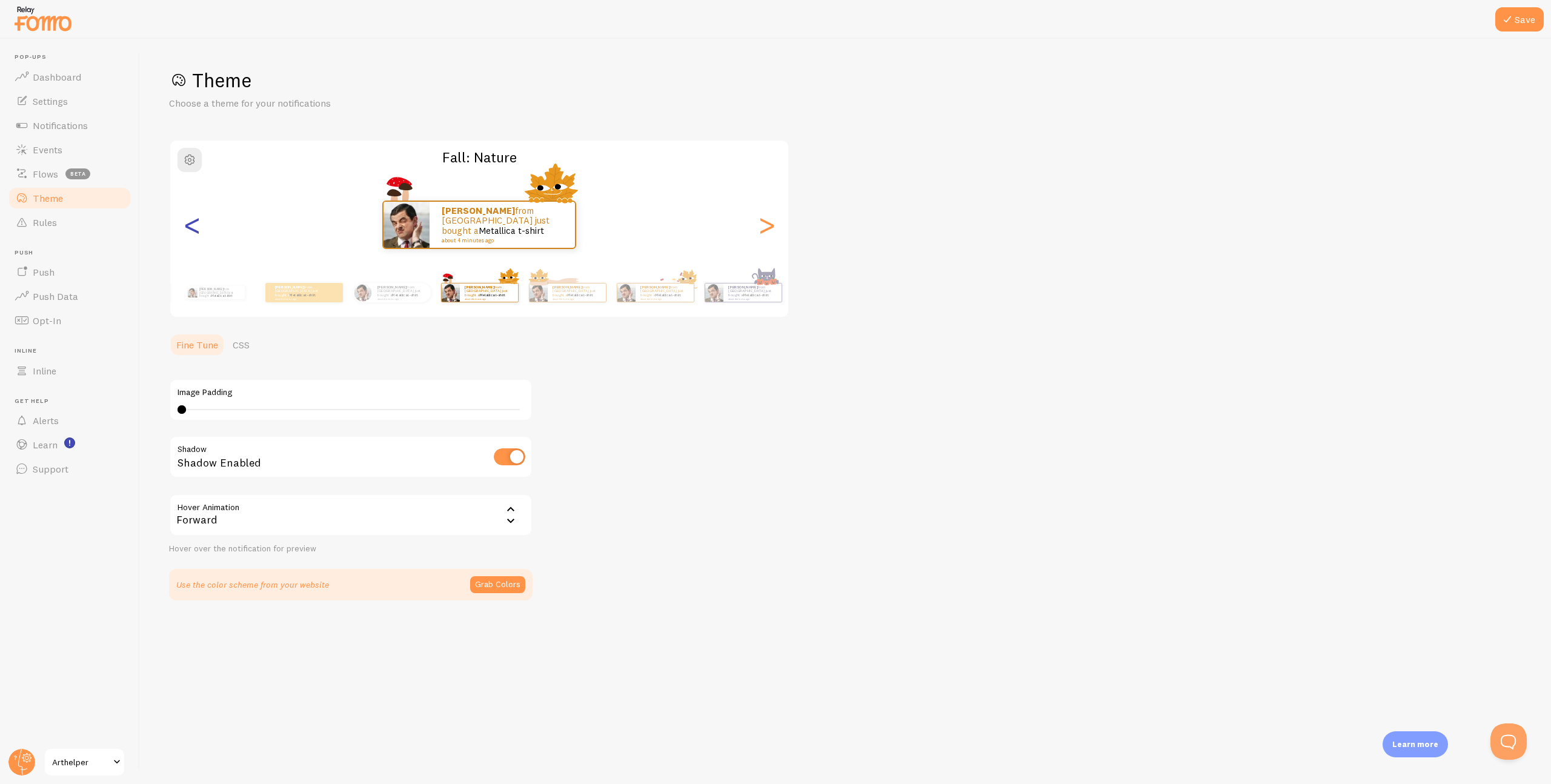
click at [185, 227] on div "<" at bounding box center [192, 224] width 15 height 87
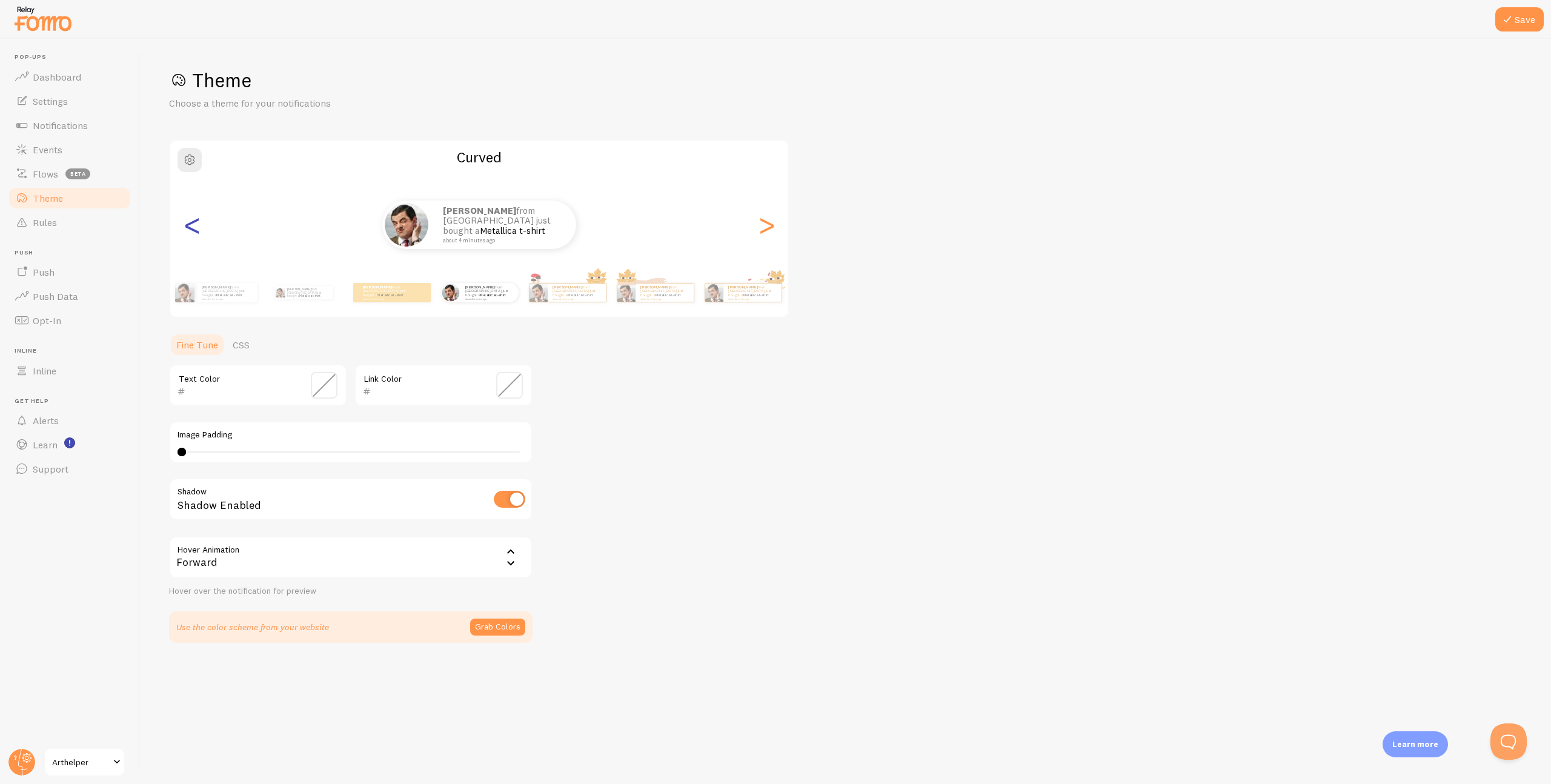
click at [185, 227] on div "<" at bounding box center [192, 224] width 15 height 87
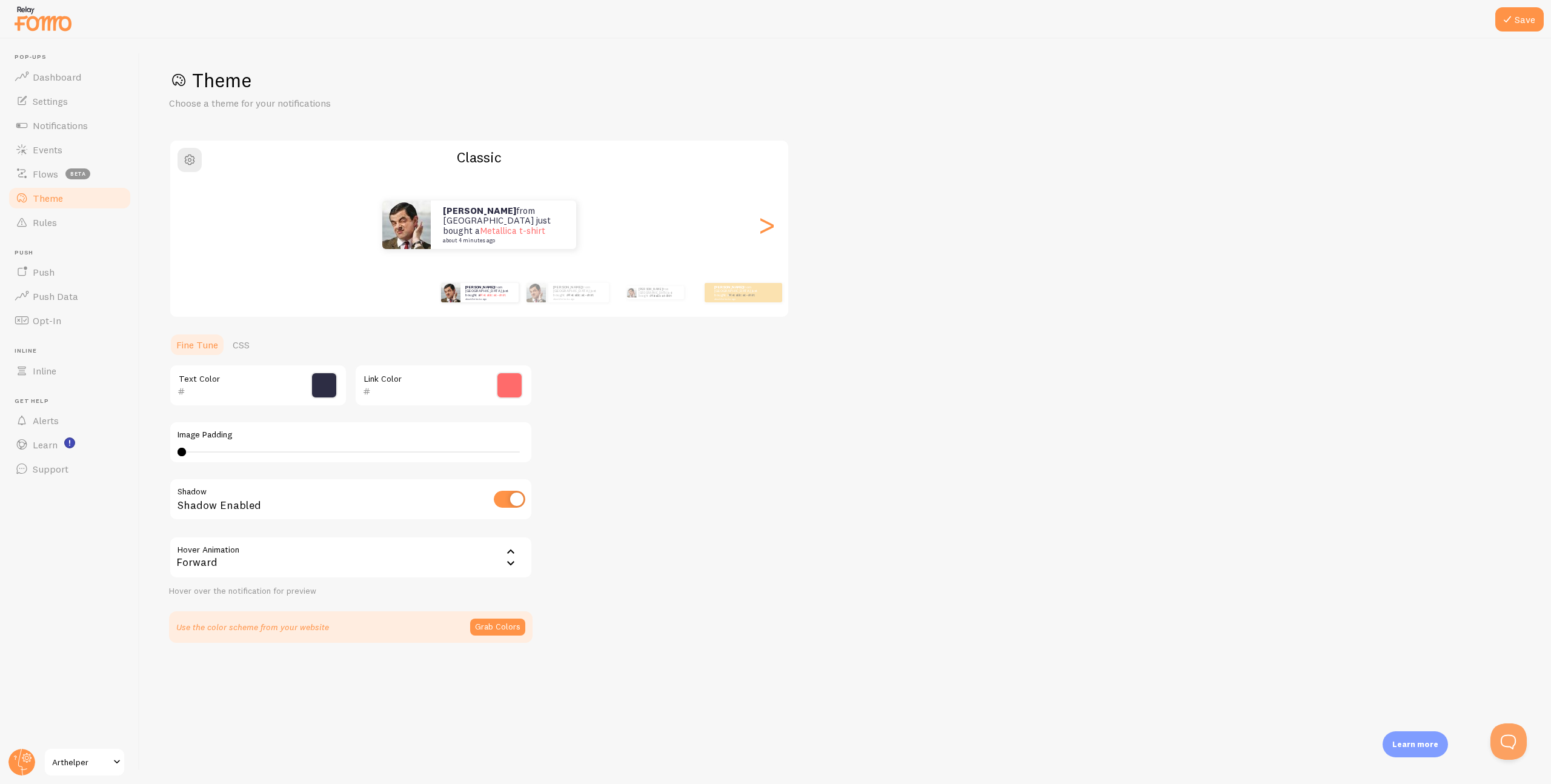
type input "2D2D44"
type input "FF6B6B"
click at [59, 100] on span "Settings" at bounding box center [50, 101] width 35 height 12
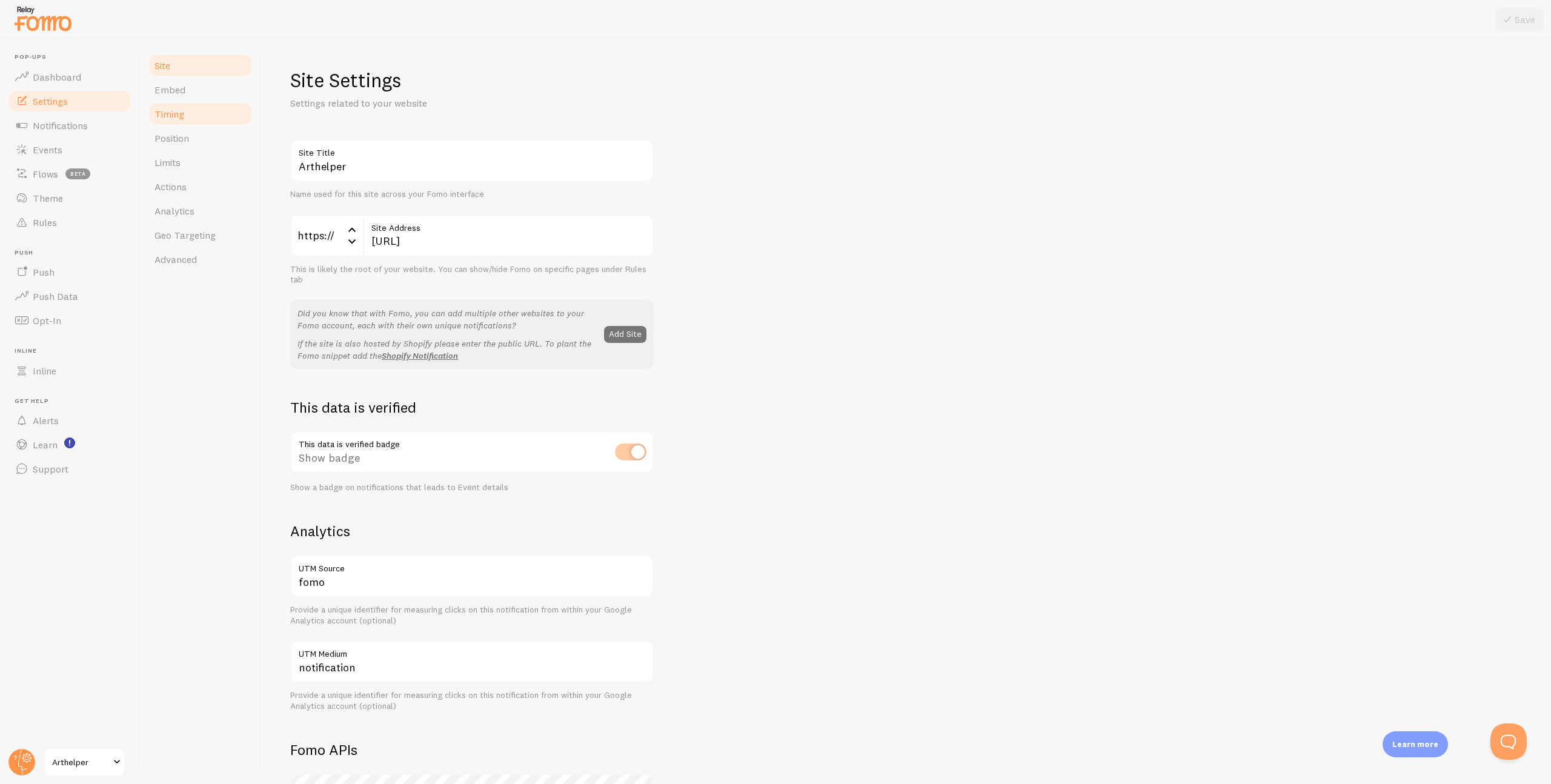
click at [158, 112] on span "Timing" at bounding box center [169, 114] width 30 height 12
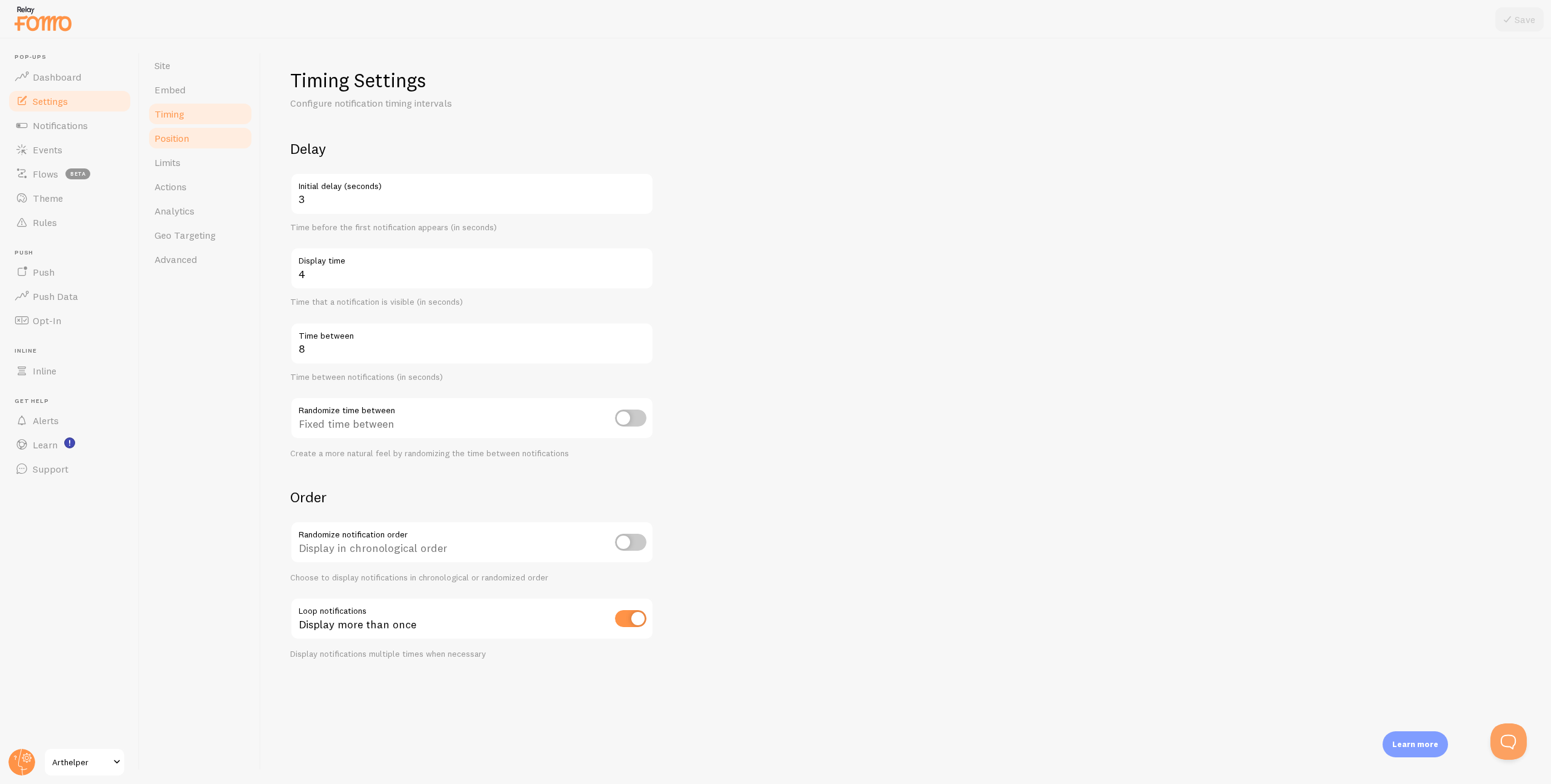
click at [192, 138] on link "Position" at bounding box center [200, 138] width 106 height 24
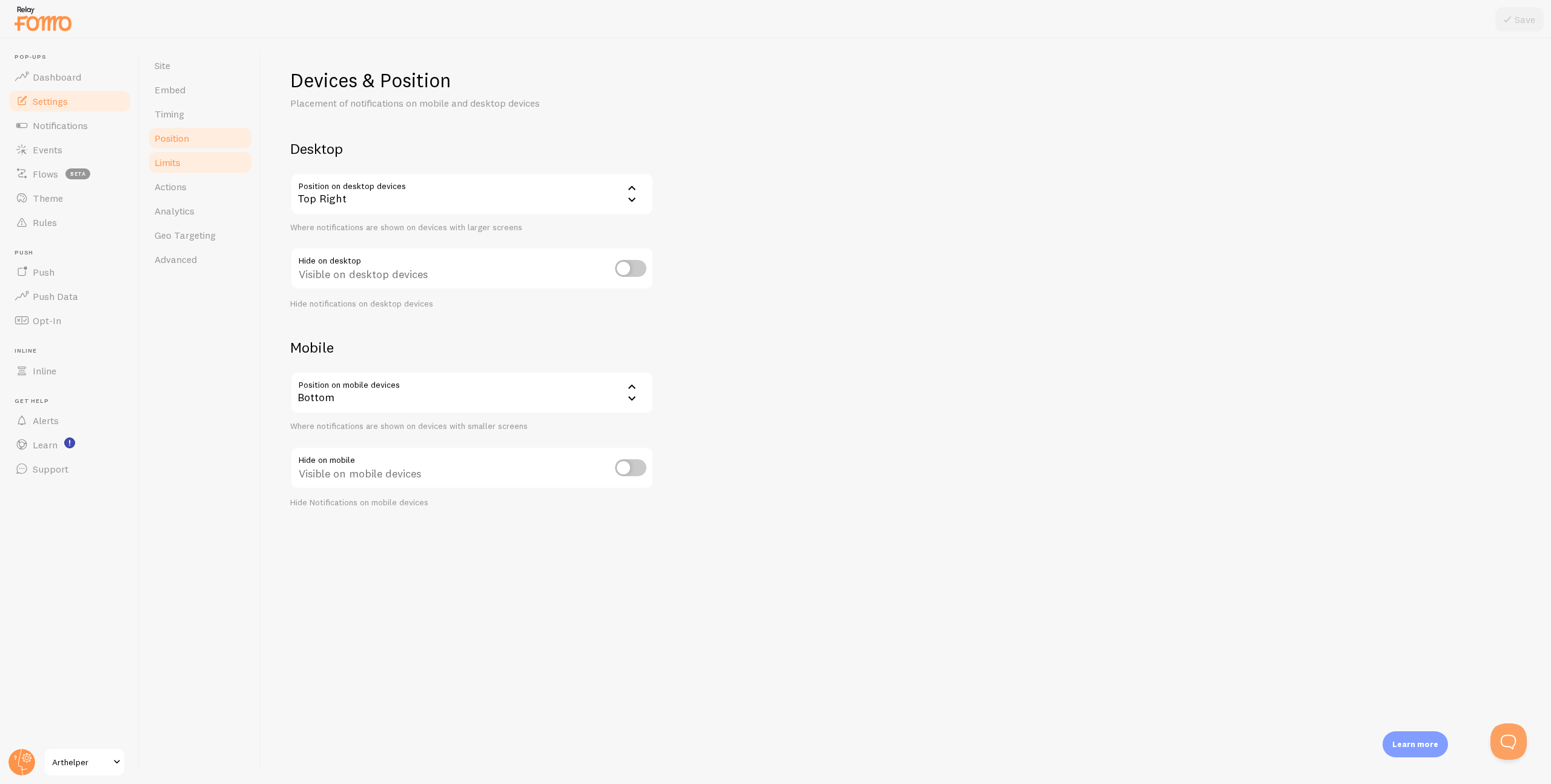
click at [180, 161] on span "Limits" at bounding box center [167, 162] width 26 height 12
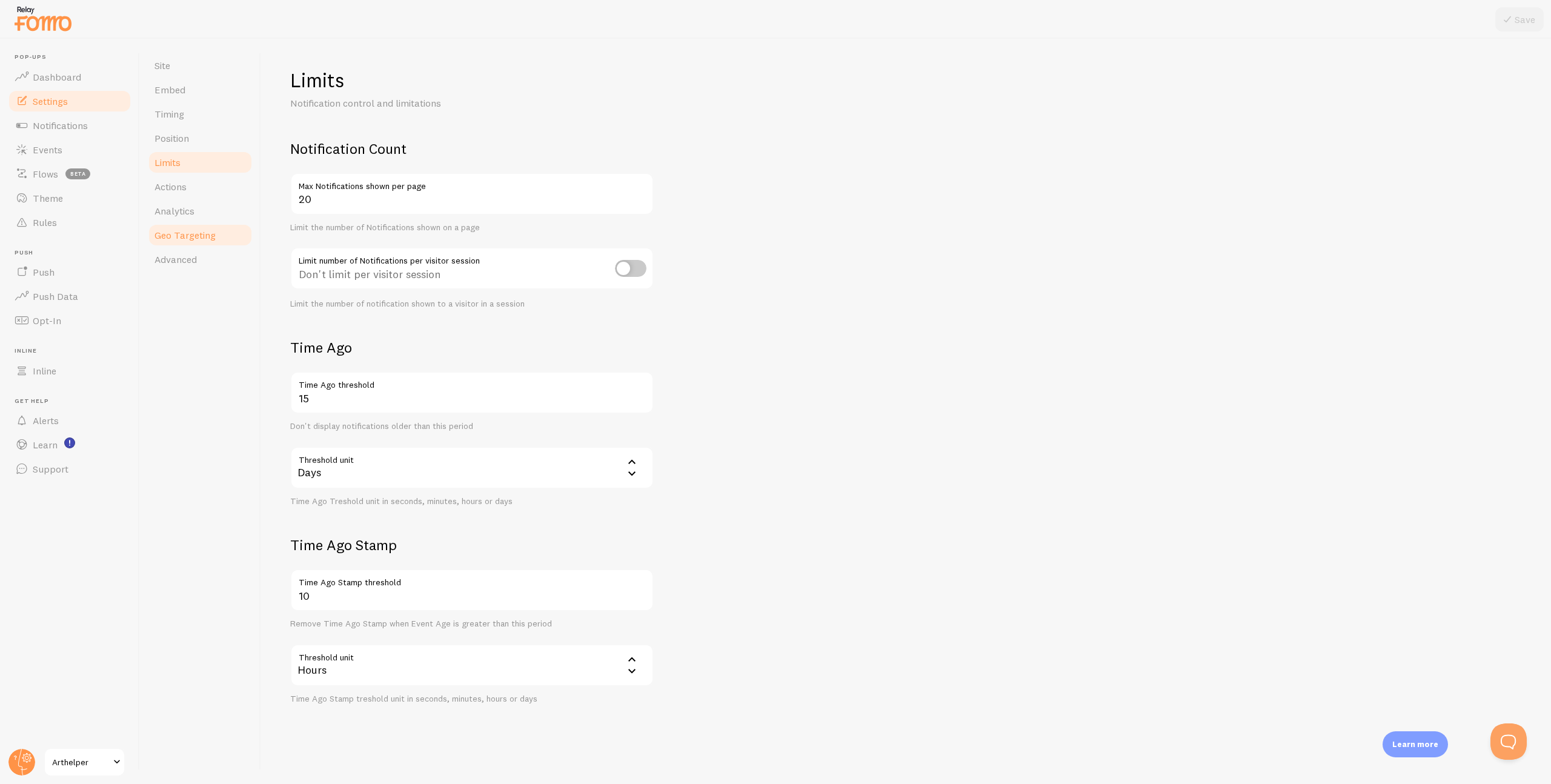
click at [189, 227] on link "Geo Targeting" at bounding box center [200, 235] width 106 height 24
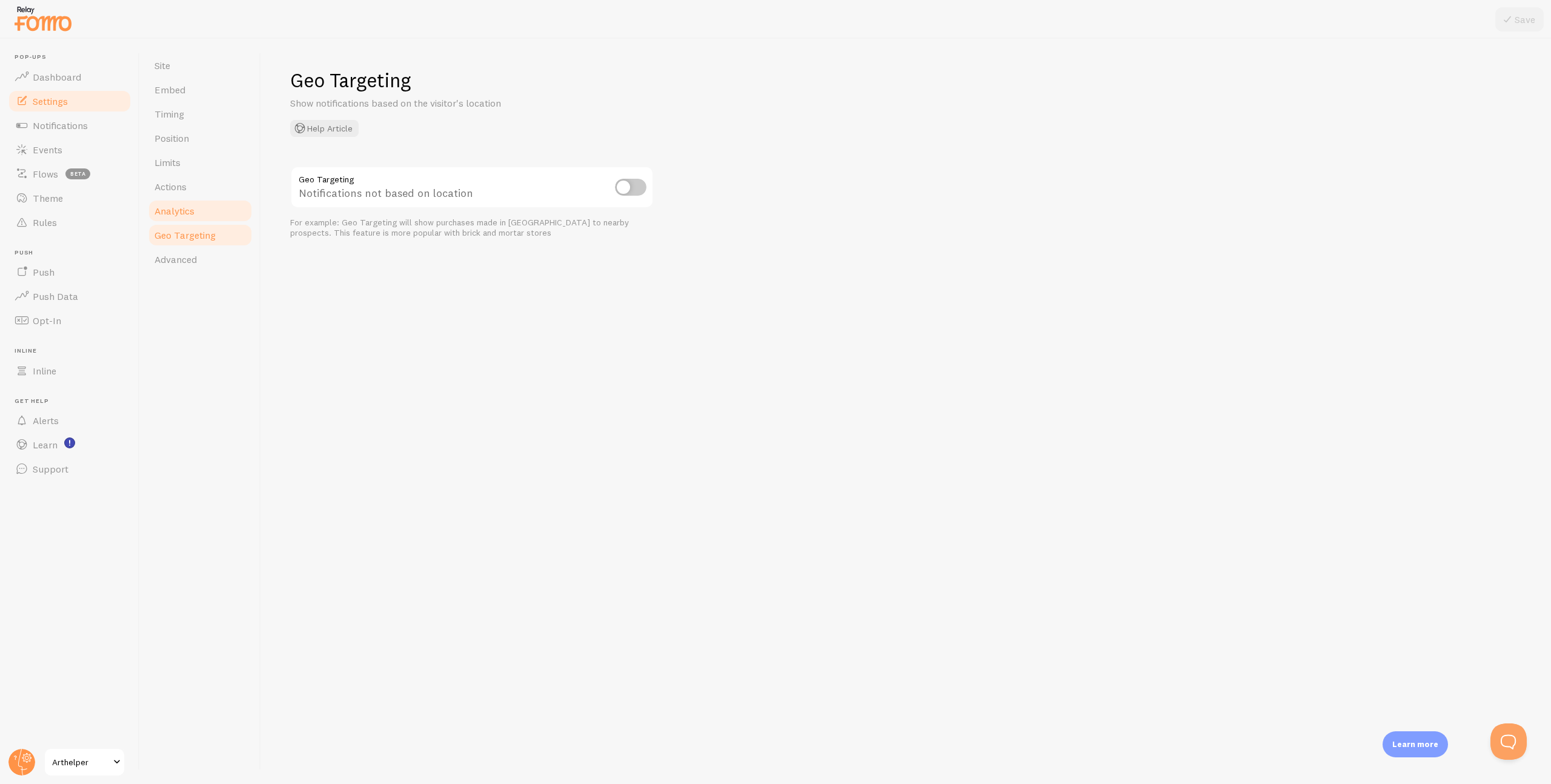
click at [185, 205] on span "Analytics" at bounding box center [174, 210] width 40 height 12
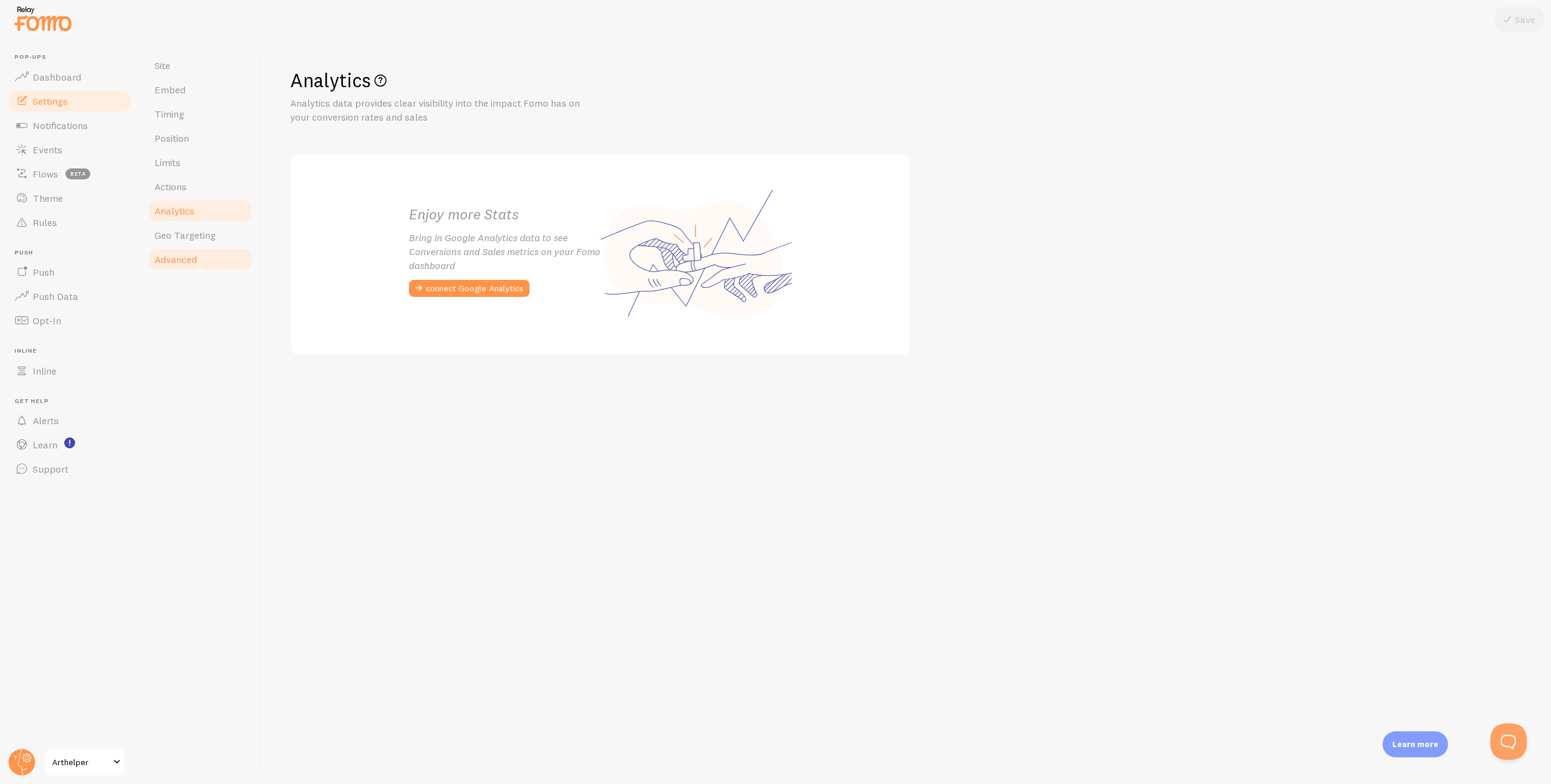
click at [189, 257] on span "Advanced" at bounding box center [176, 259] width 42 height 12
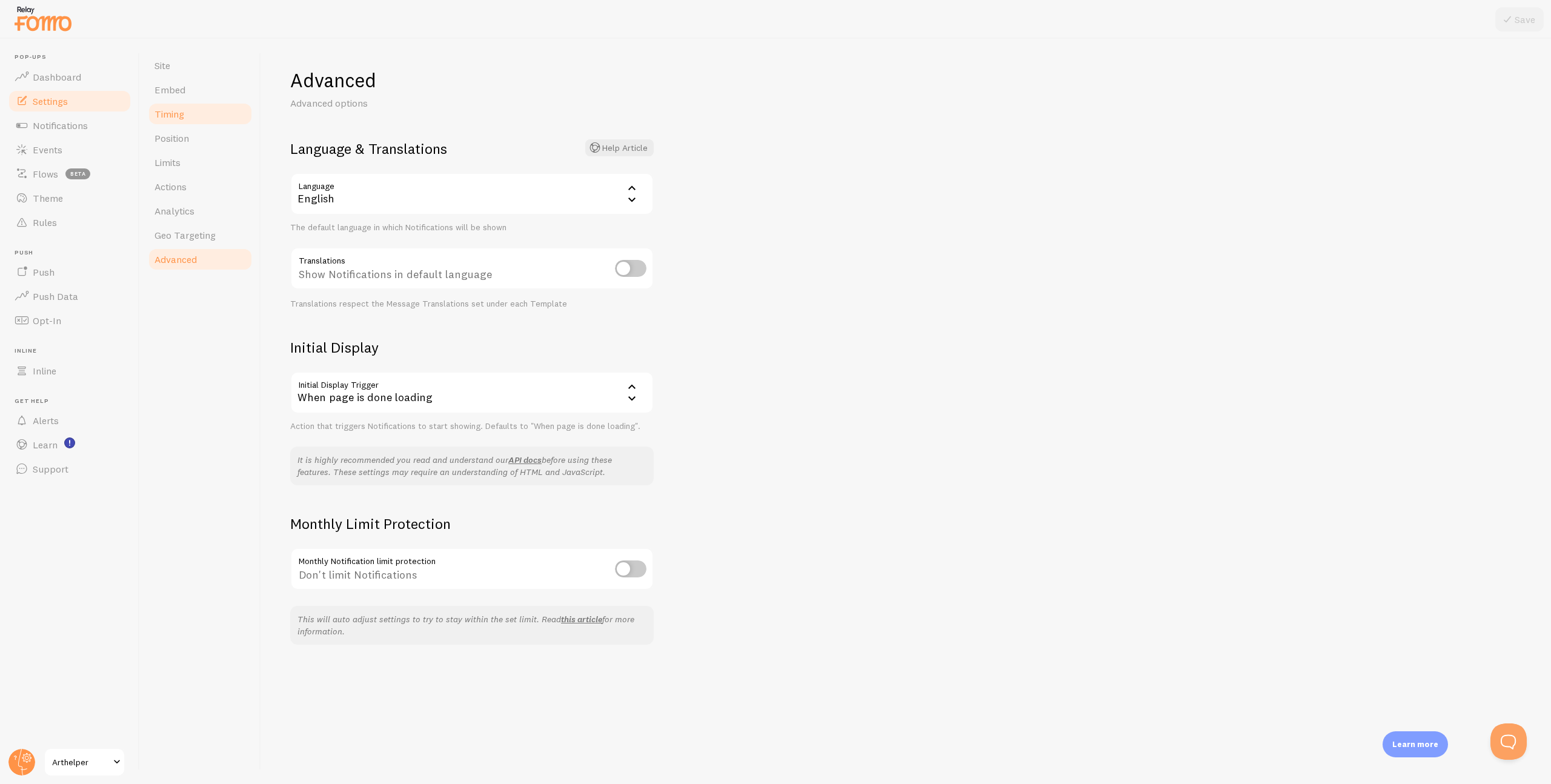
click at [167, 114] on span "Timing" at bounding box center [169, 114] width 30 height 12
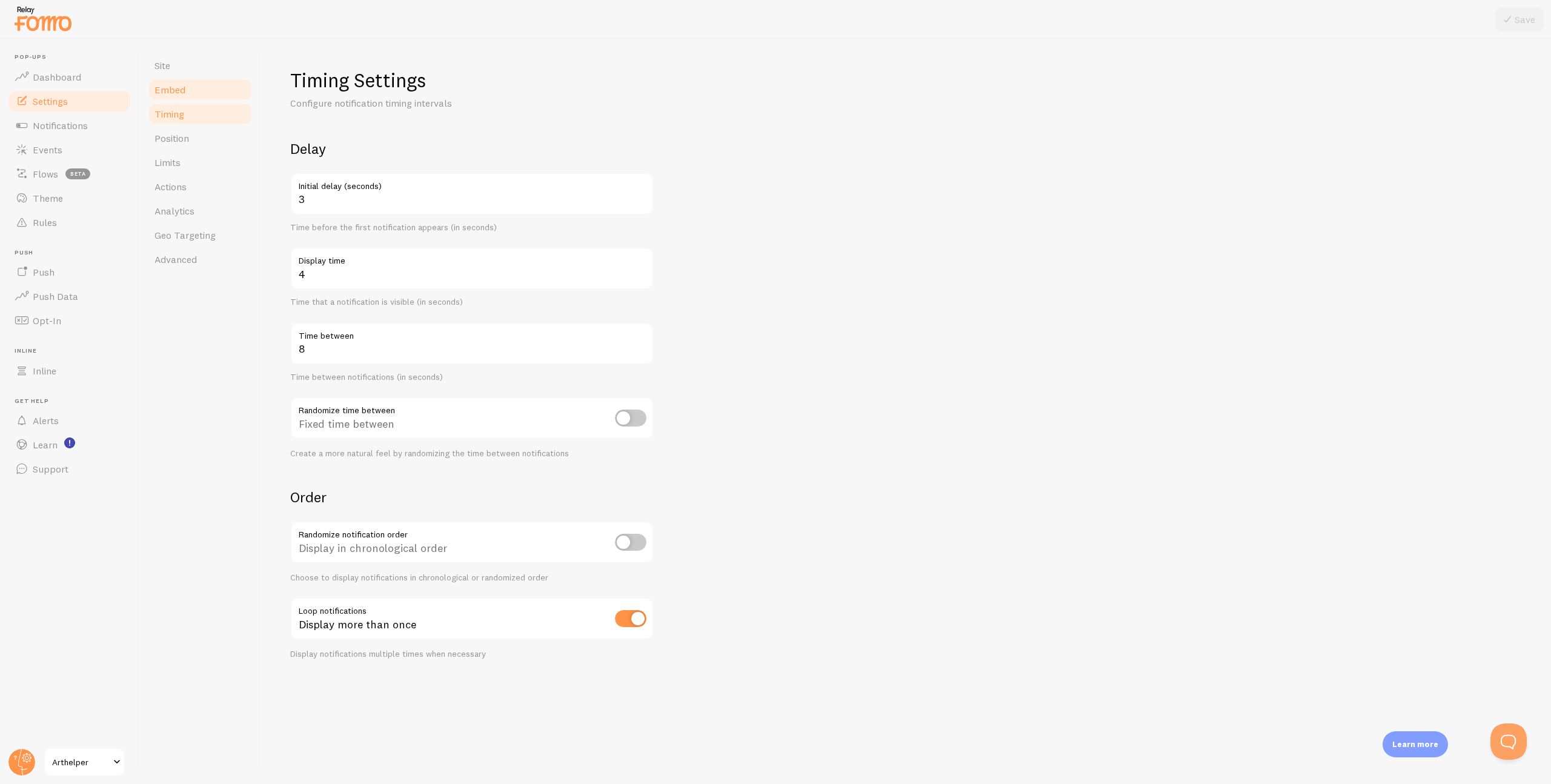
click at [172, 92] on span "Embed" at bounding box center [170, 89] width 31 height 12
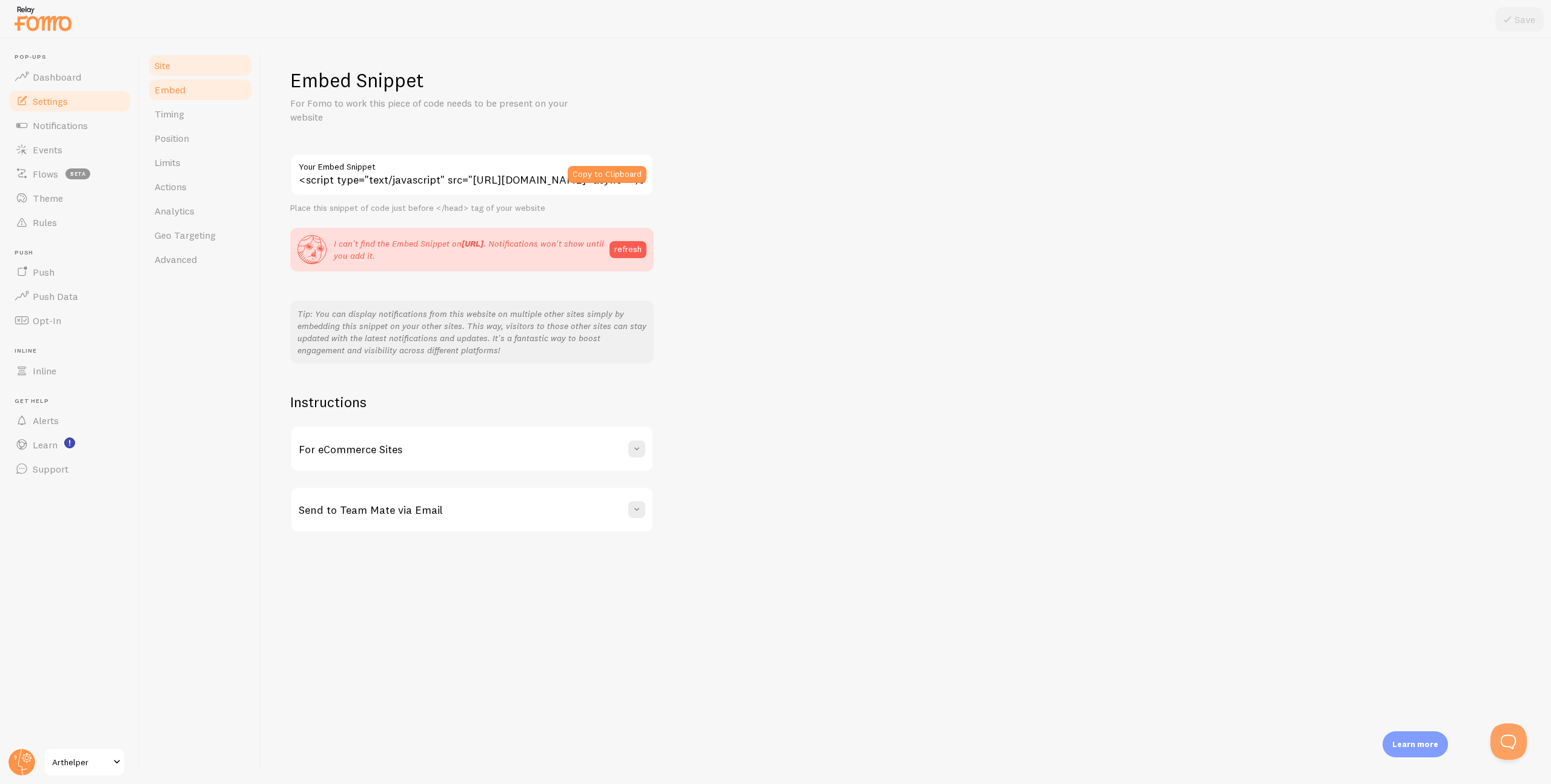
click at [180, 66] on link "Site" at bounding box center [200, 66] width 106 height 24
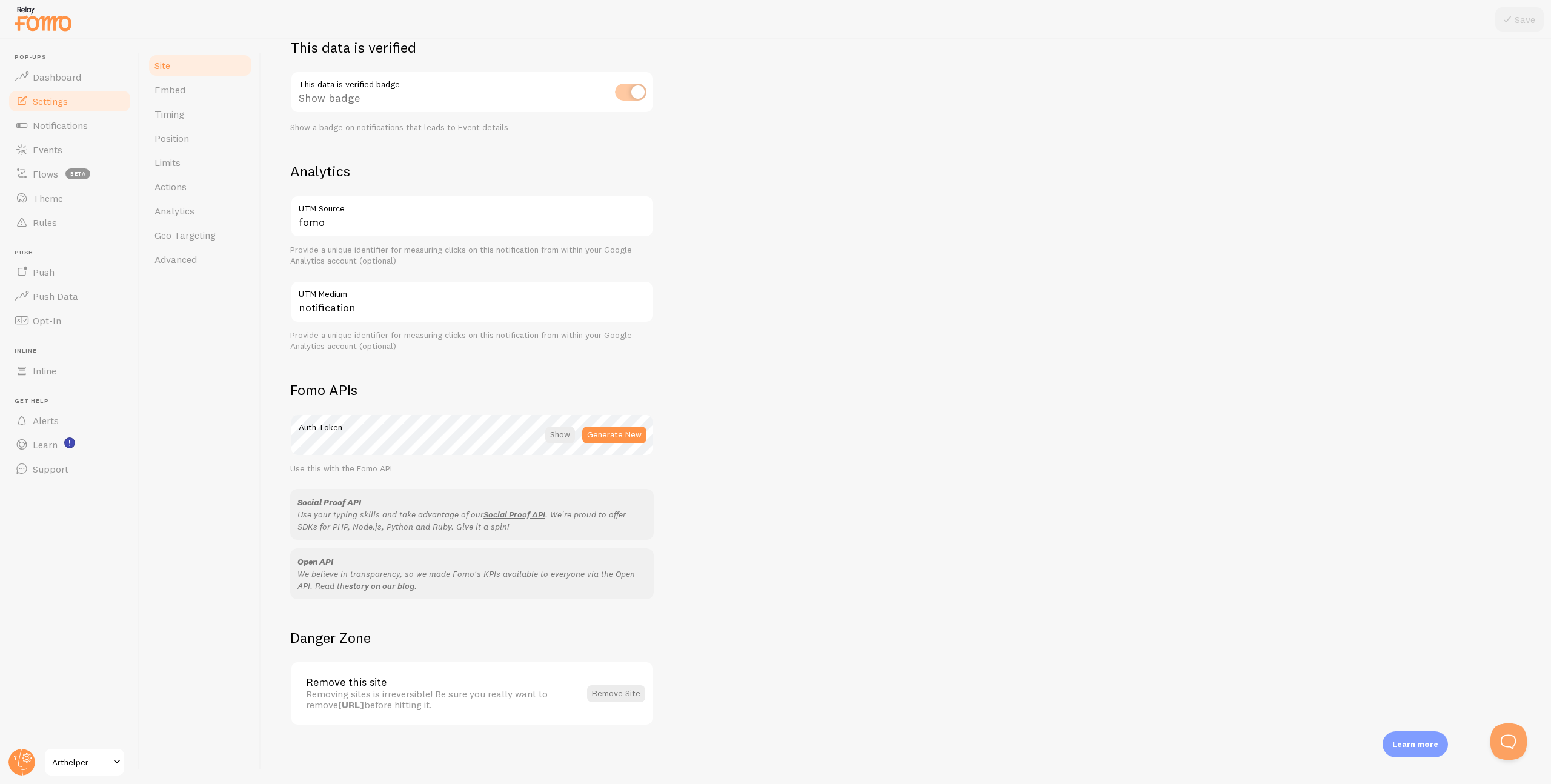
scroll to position [58, 0]
